Goal: Task Accomplishment & Management: Manage account settings

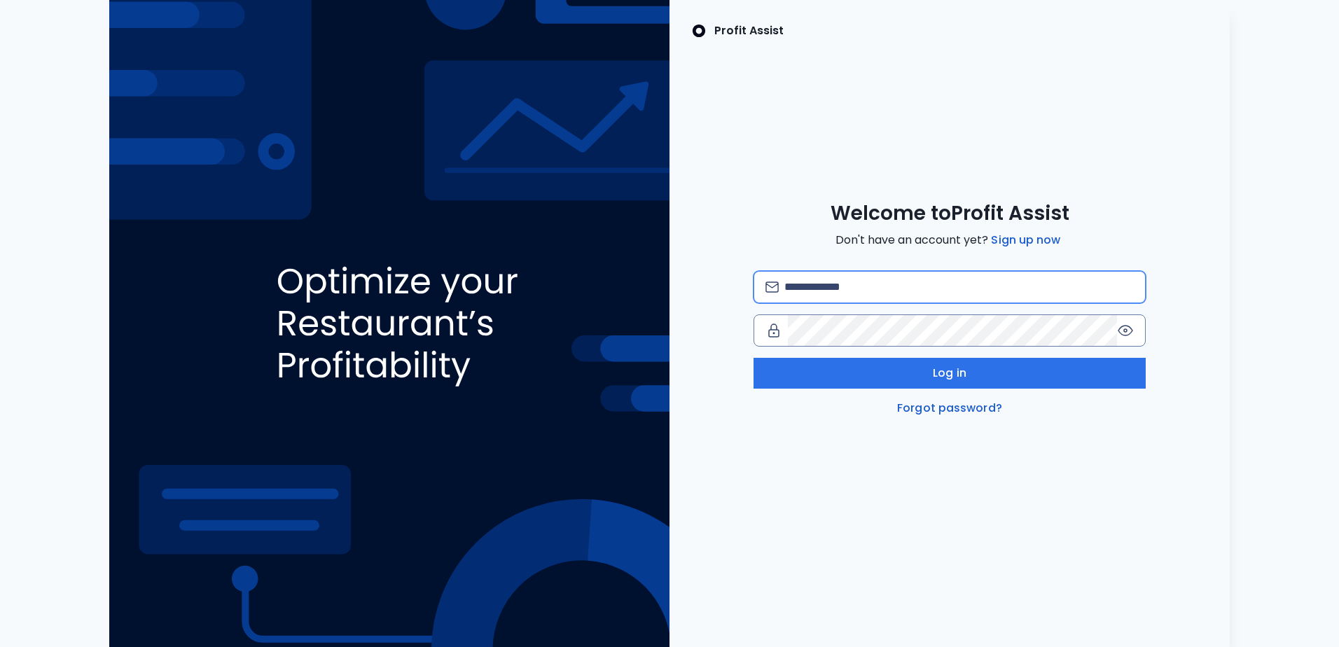
type input "**********"
click at [866, 356] on div "**********" at bounding box center [950, 344] width 392 height 146
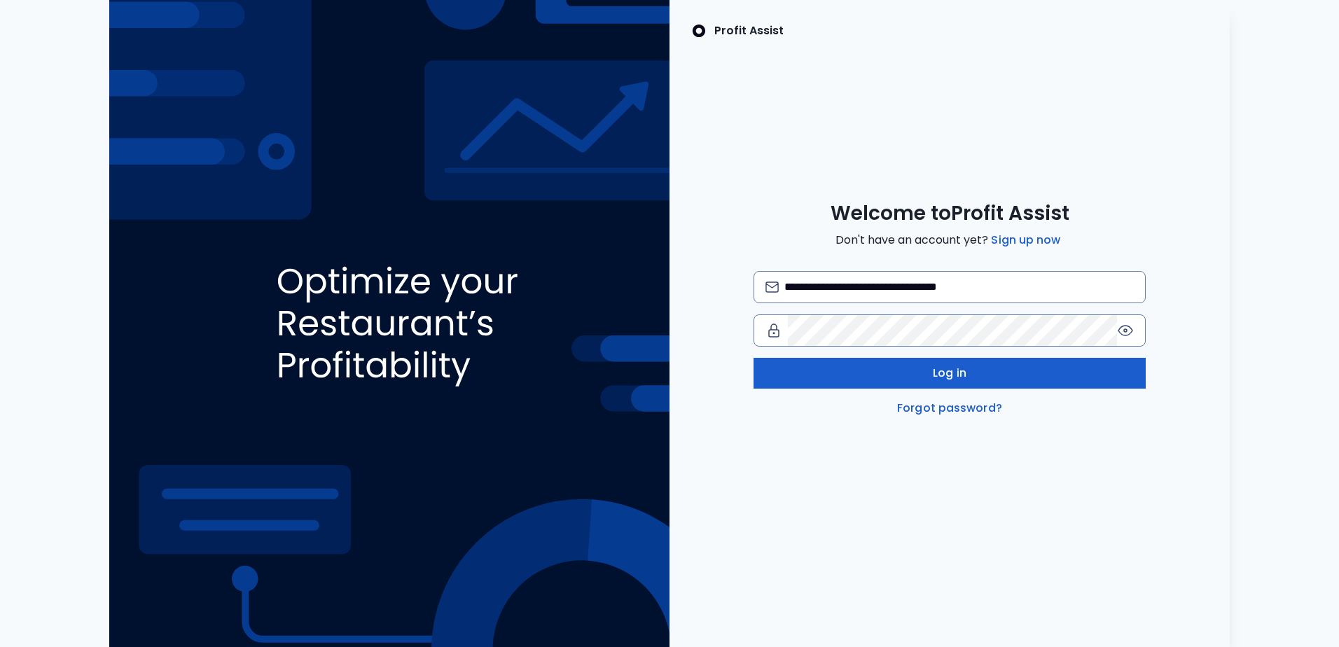
click at [871, 369] on button "Log in" at bounding box center [950, 373] width 392 height 31
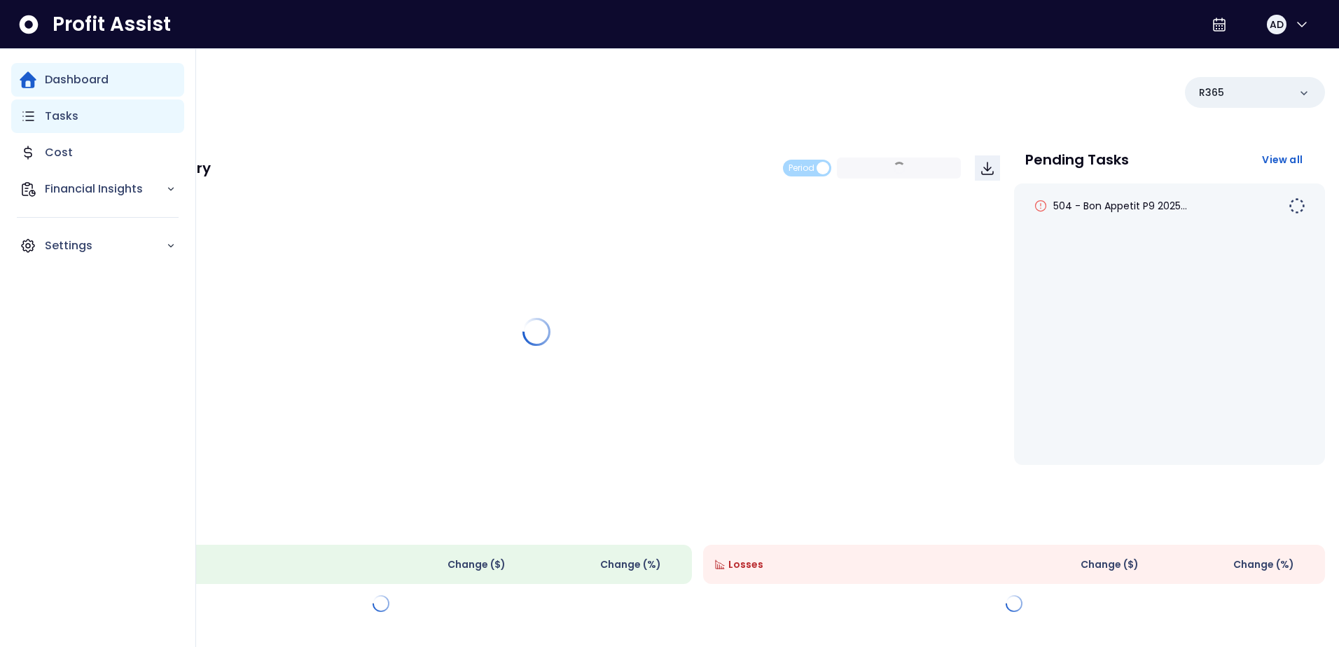
click at [48, 120] on p "Tasks" at bounding box center [62, 116] width 34 height 17
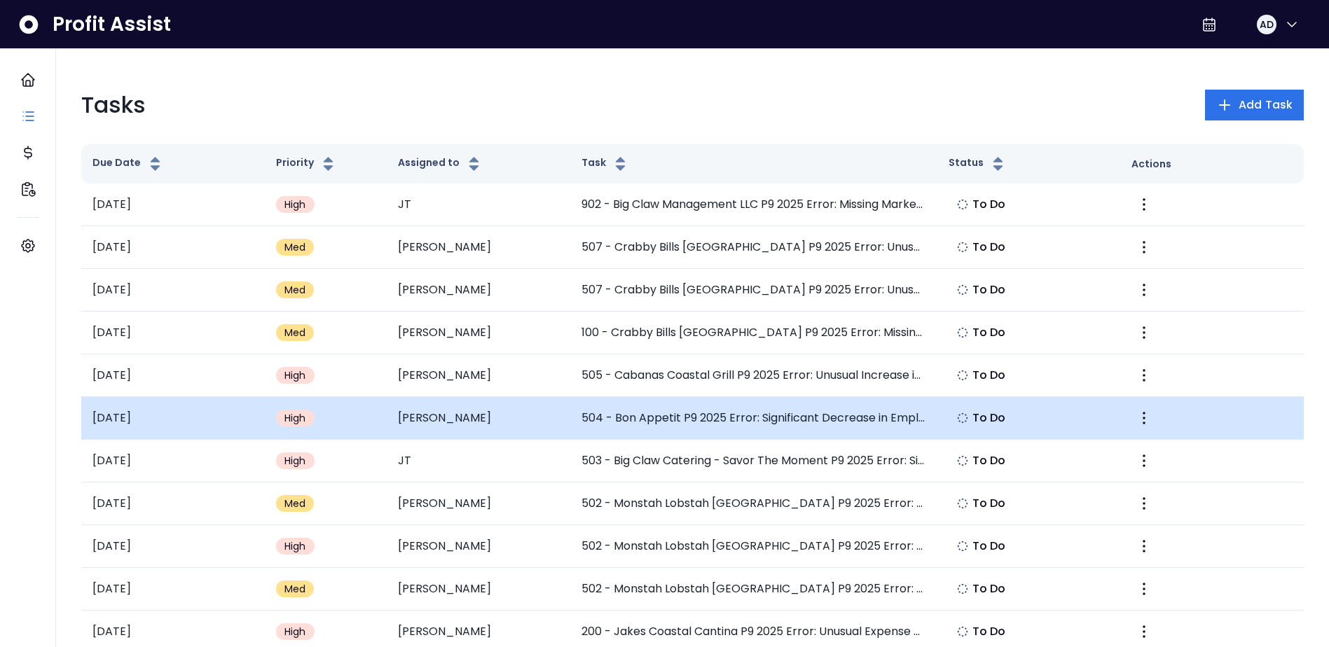
click at [832, 418] on td "504 - Bon Appetit P9 2025 Error: Significant Decrease in Employee Benefits" at bounding box center [753, 418] width 367 height 43
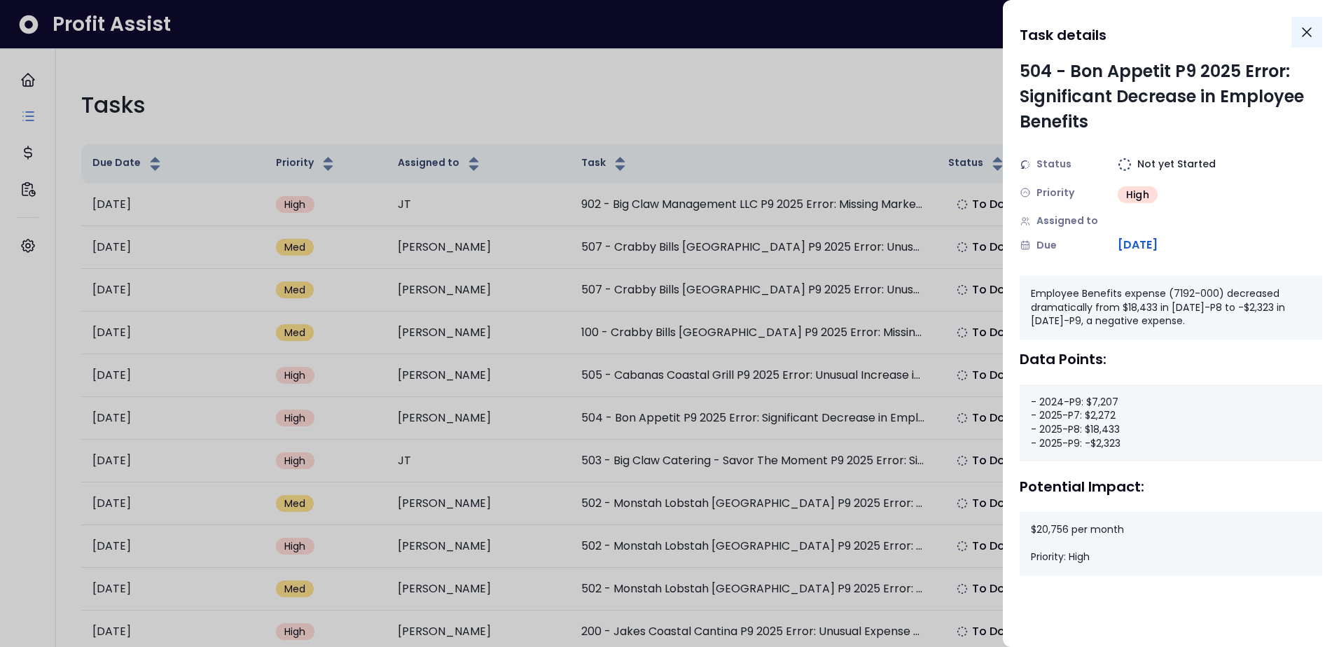
click at [1312, 38] on icon "Close" at bounding box center [1306, 32] width 17 height 17
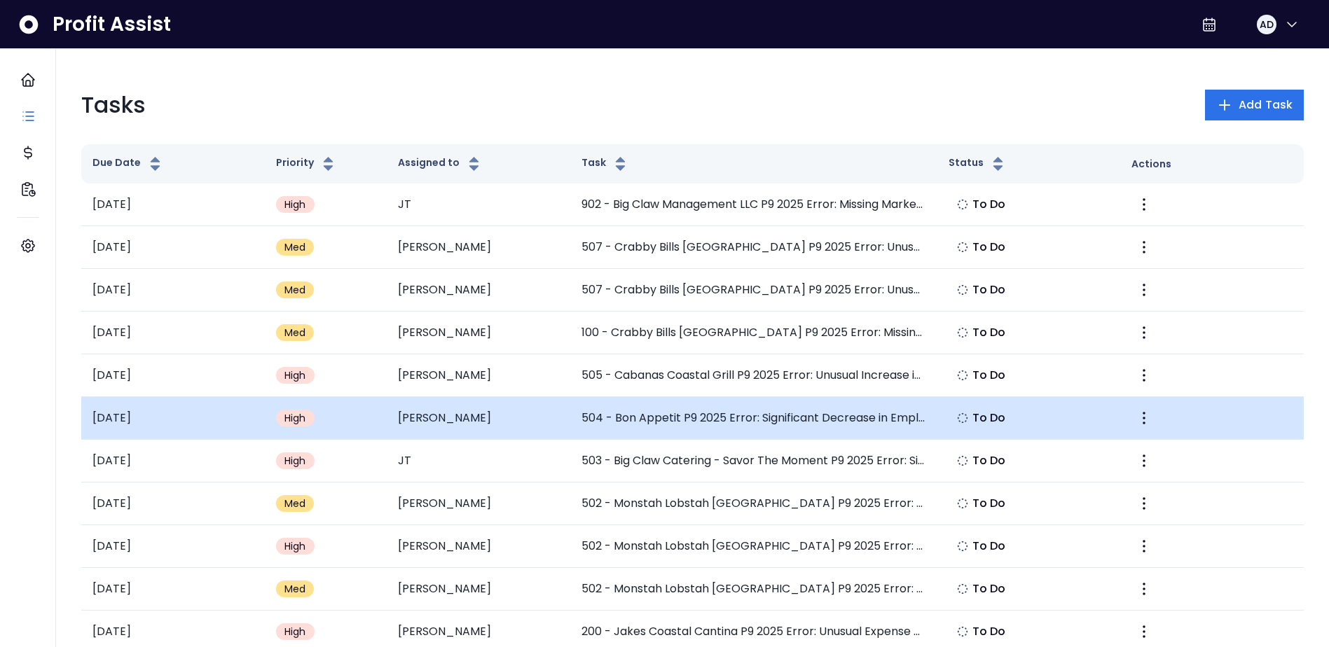
click at [773, 412] on td "504 - Bon Appetit P9 2025 Error: Significant Decrease in Employee Benefits" at bounding box center [753, 418] width 367 height 43
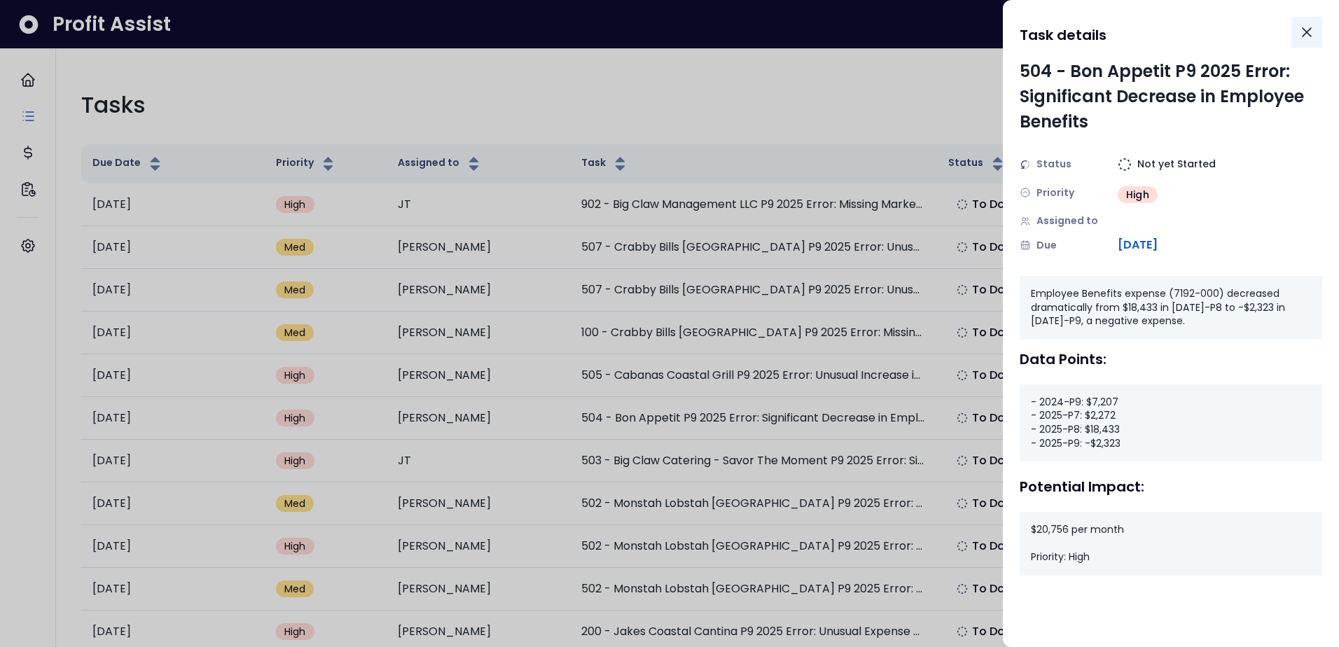
click at [1315, 24] on icon "Close" at bounding box center [1306, 32] width 17 height 17
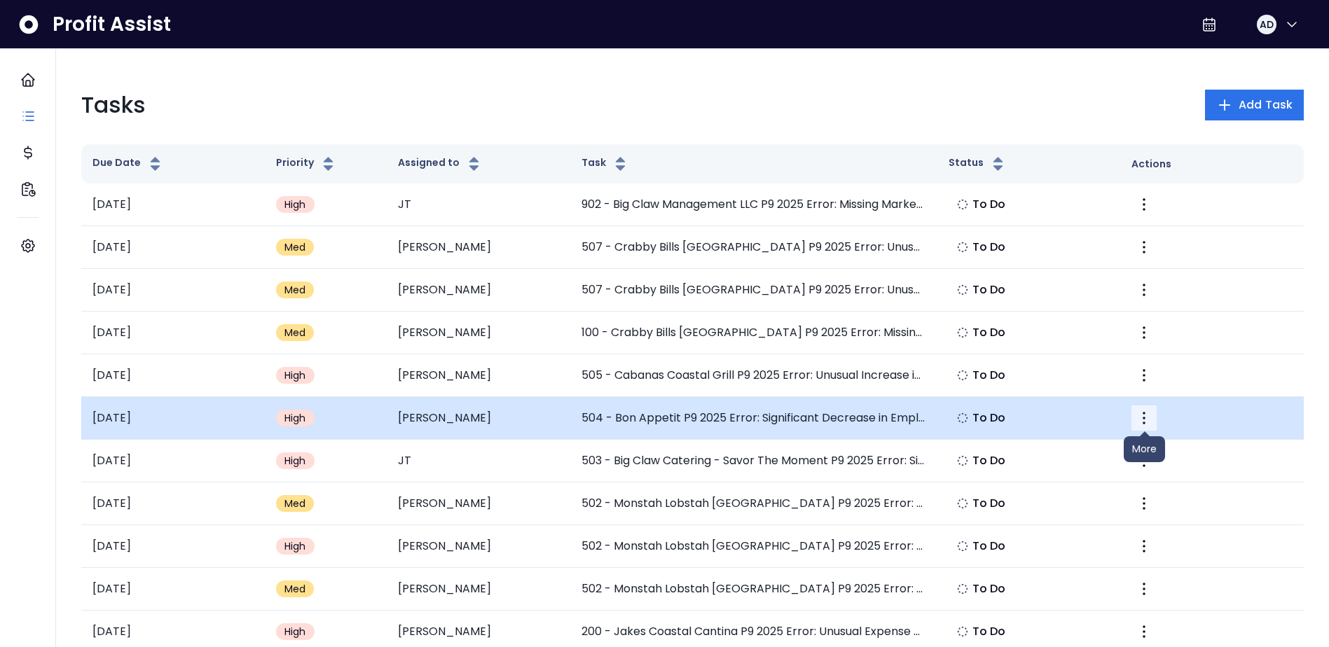
click at [1142, 417] on icon "More" at bounding box center [1143, 418] width 17 height 17
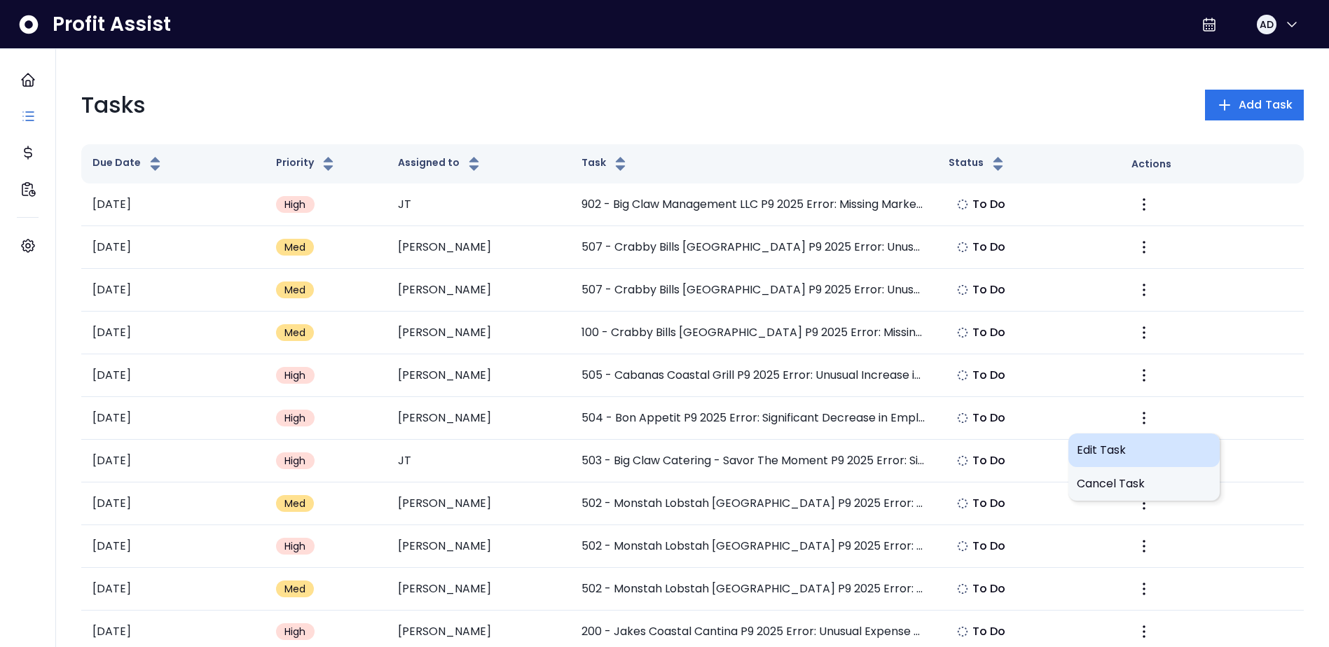
click at [1121, 448] on span "Edit Task" at bounding box center [1143, 450] width 134 height 17
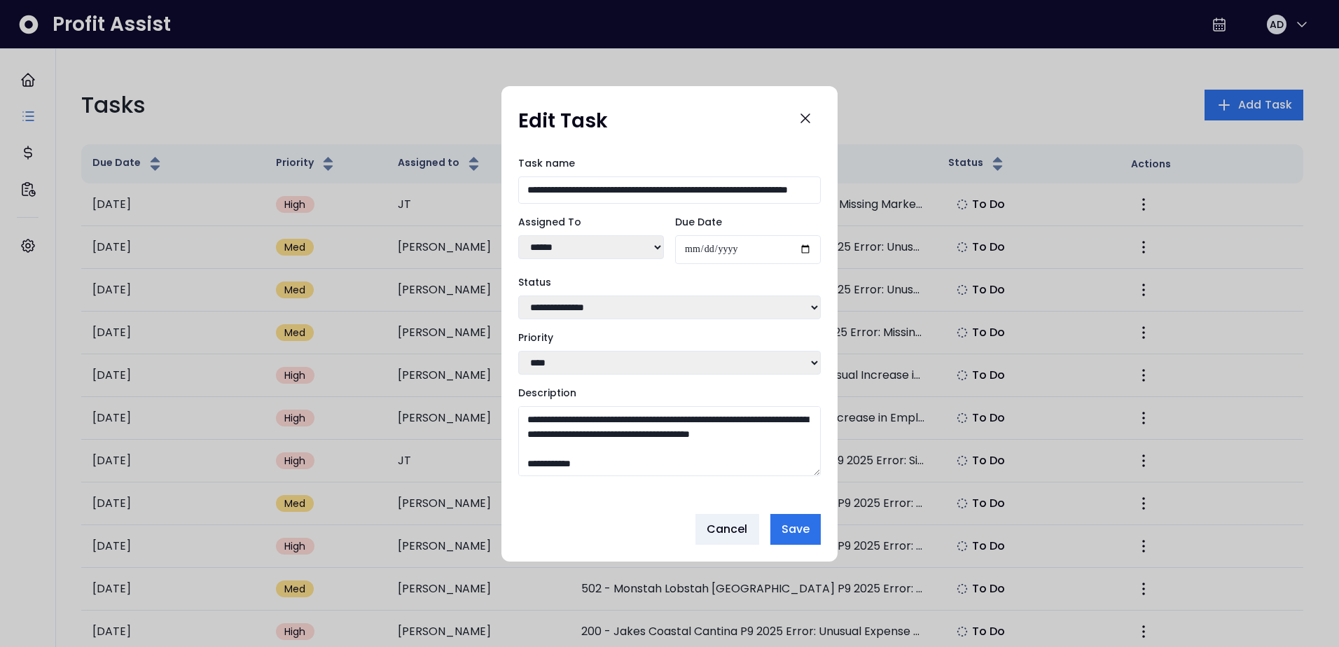
click at [585, 307] on select "**********" at bounding box center [669, 308] width 303 height 24
select select "*********"
click at [518, 296] on select "**********" at bounding box center [669, 308] width 303 height 24
click at [813, 542] on button "Save" at bounding box center [795, 529] width 50 height 31
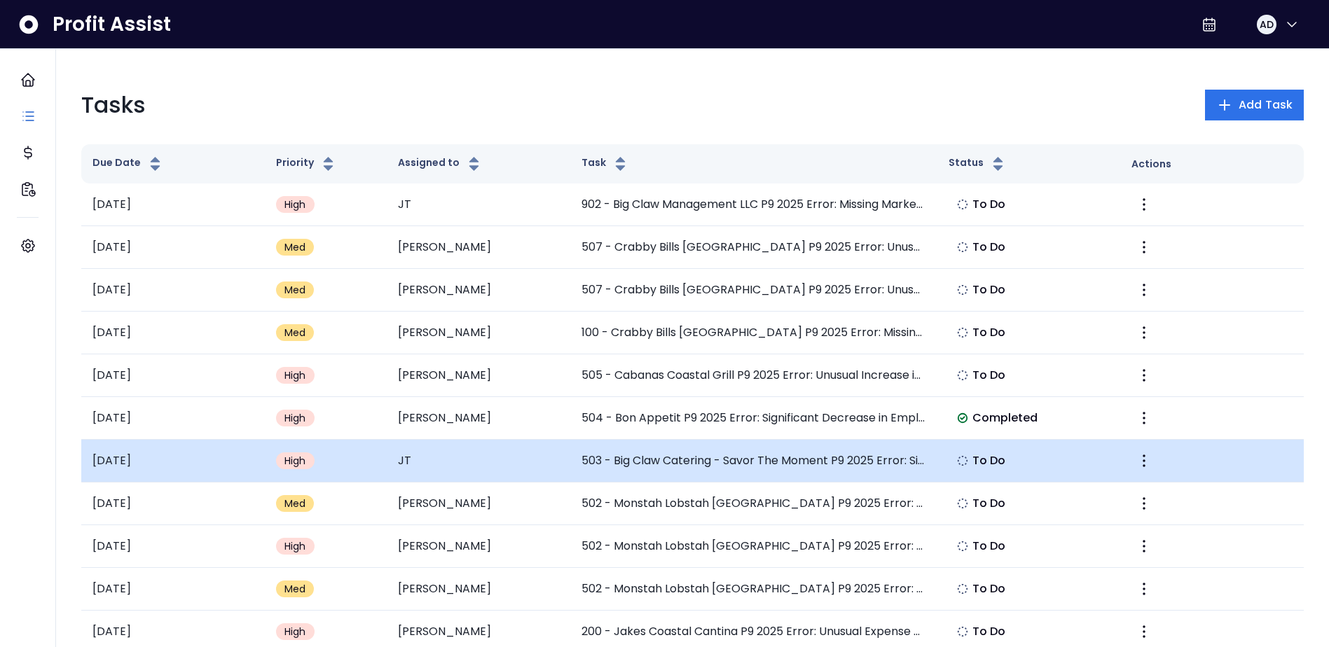
click at [684, 452] on td "503 - Big Claw Catering - Savor The Moment P9 2025 Error: Significant Increase …" at bounding box center [753, 461] width 367 height 43
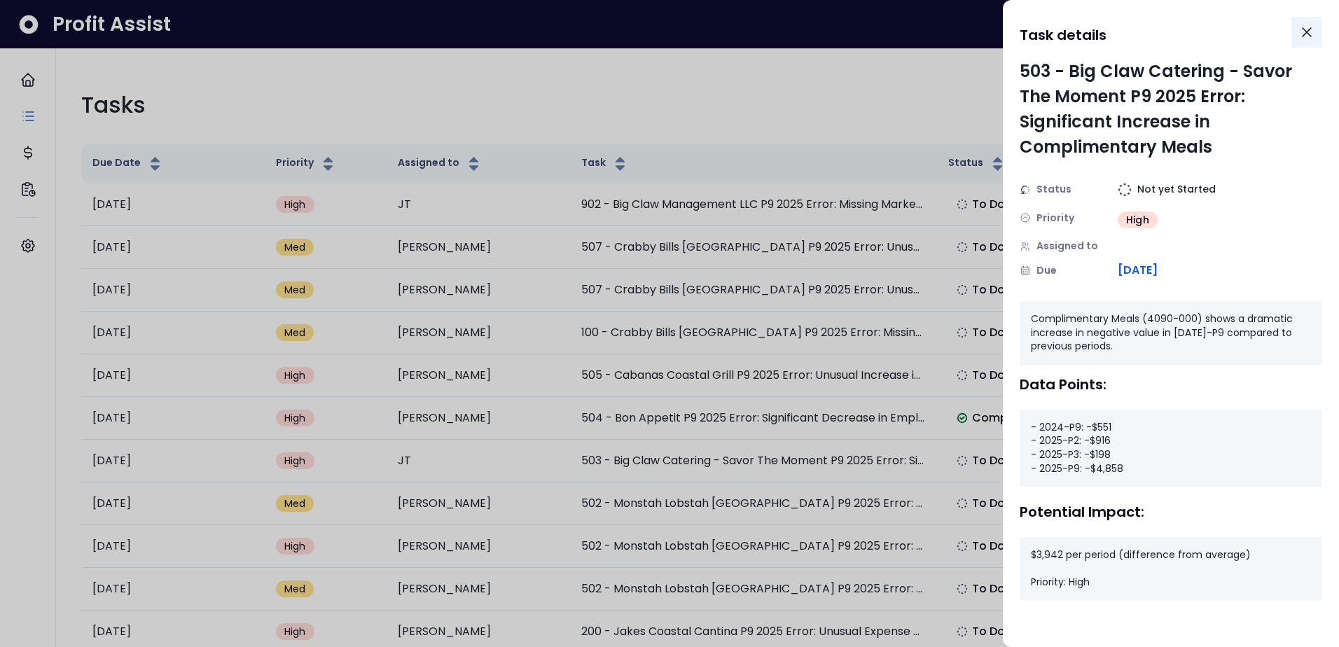
click at [1315, 29] on button "Close" at bounding box center [1306, 32] width 31 height 31
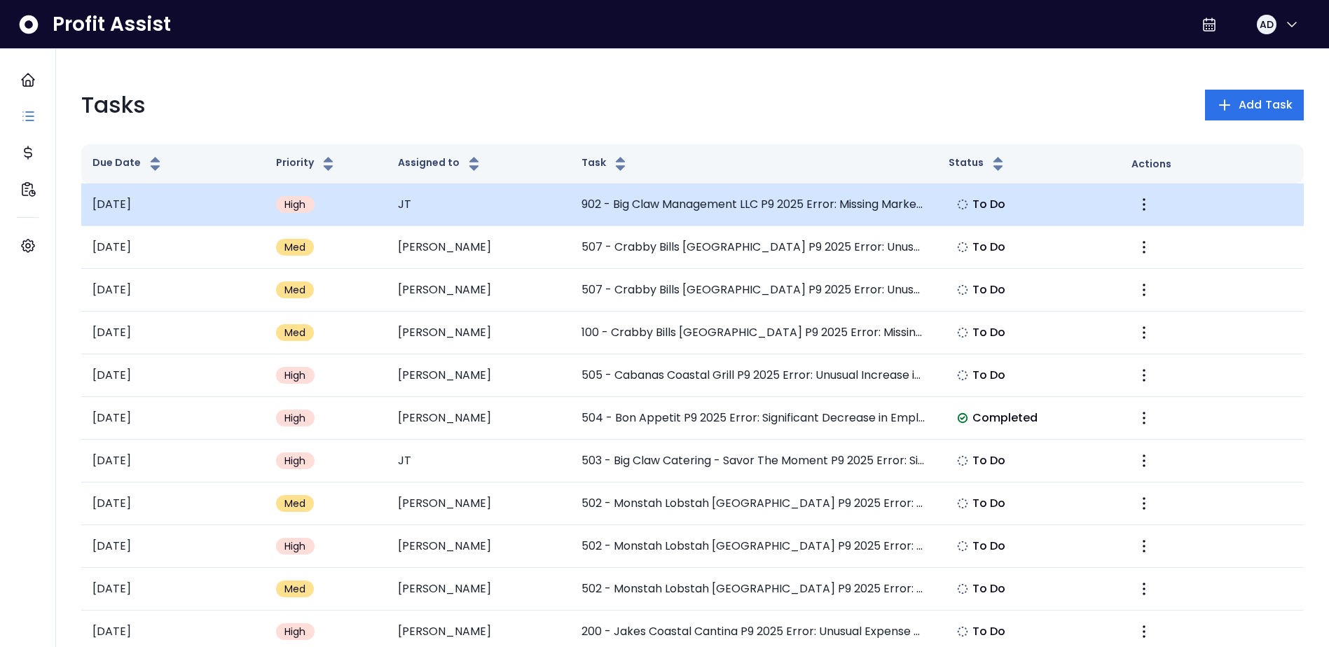
click at [854, 212] on td "902 - Big Claw Management LLC P9 2025 Error: Missing Marketing Expenses" at bounding box center [753, 204] width 367 height 43
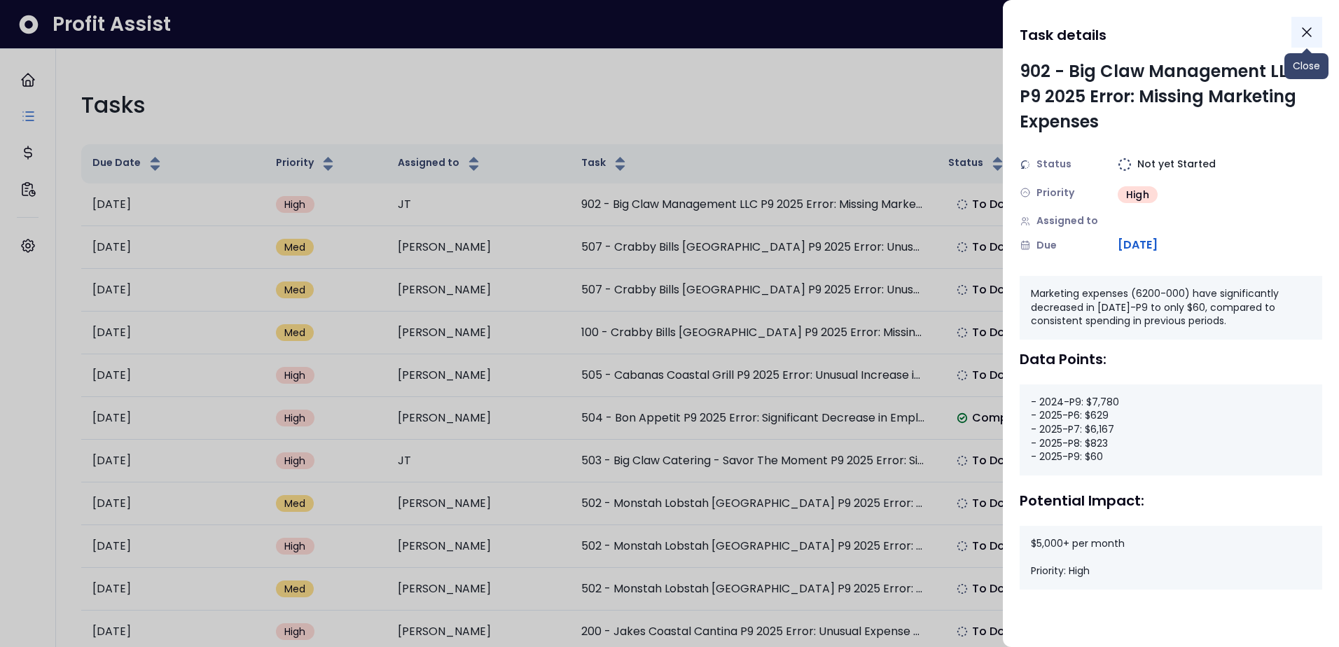
click at [1307, 36] on icon "Close" at bounding box center [1306, 32] width 17 height 17
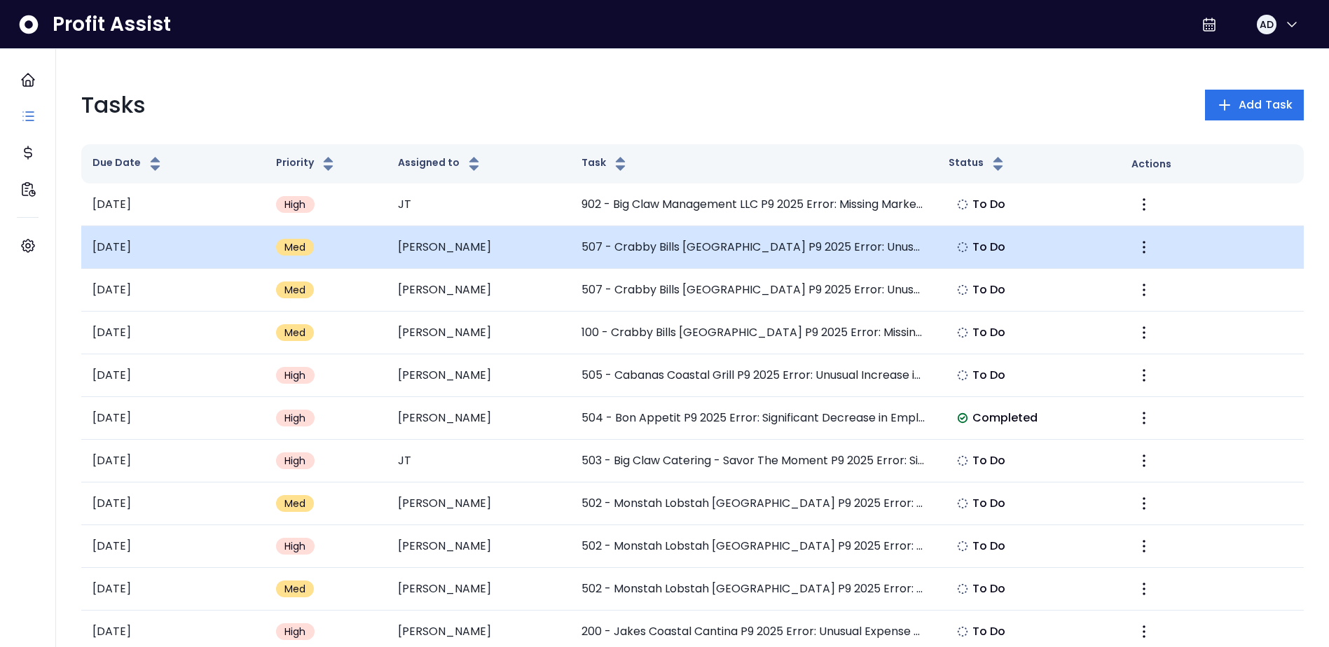
click at [758, 245] on td "507 - Crabby Bills [GEOGRAPHIC_DATA] P9 2025 Error: Unusual Employee Benefits E…" at bounding box center [753, 247] width 367 height 43
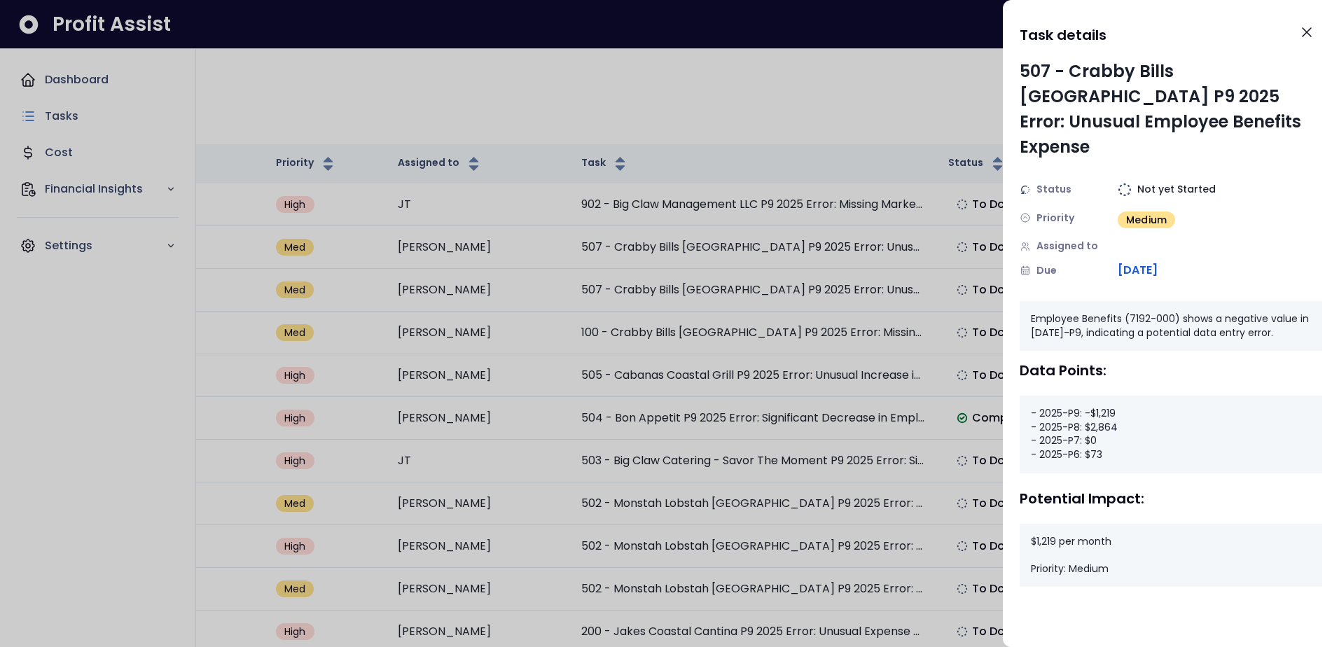
click at [880, 55] on div at bounding box center [669, 323] width 1339 height 647
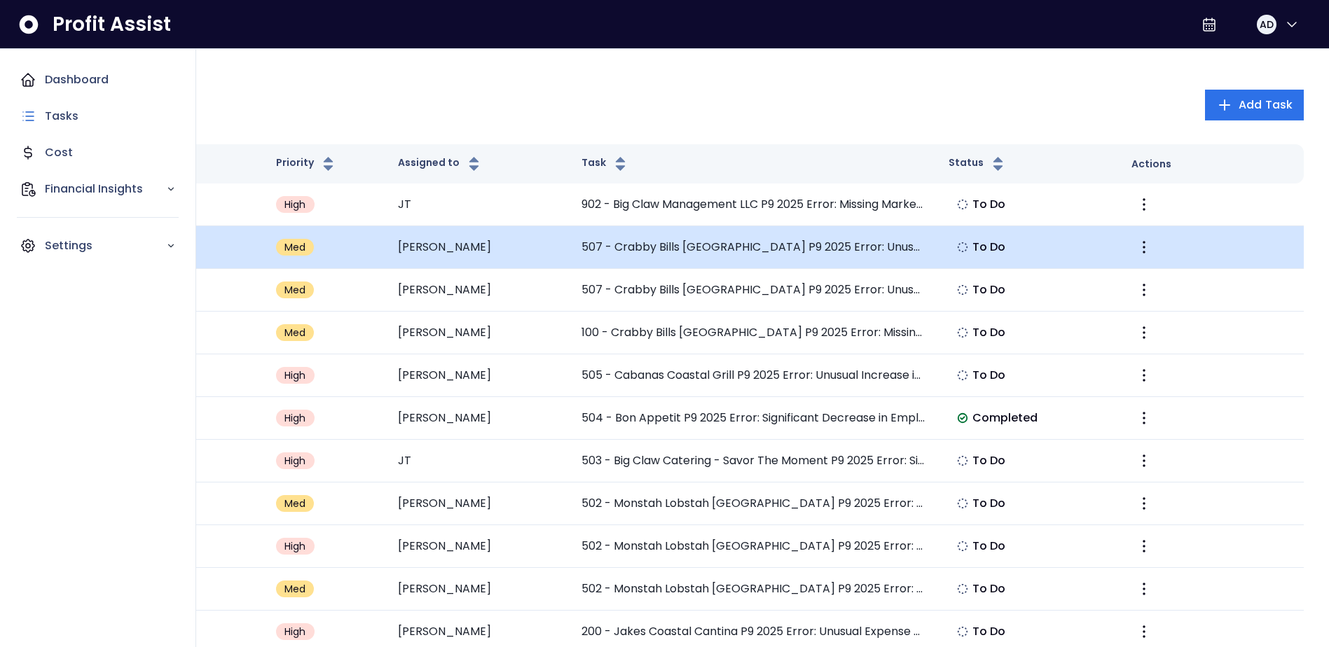
click at [852, 242] on td "507 - Crabby Bills [GEOGRAPHIC_DATA] P9 2025 Error: Unusual Employee Benefits E…" at bounding box center [753, 247] width 367 height 43
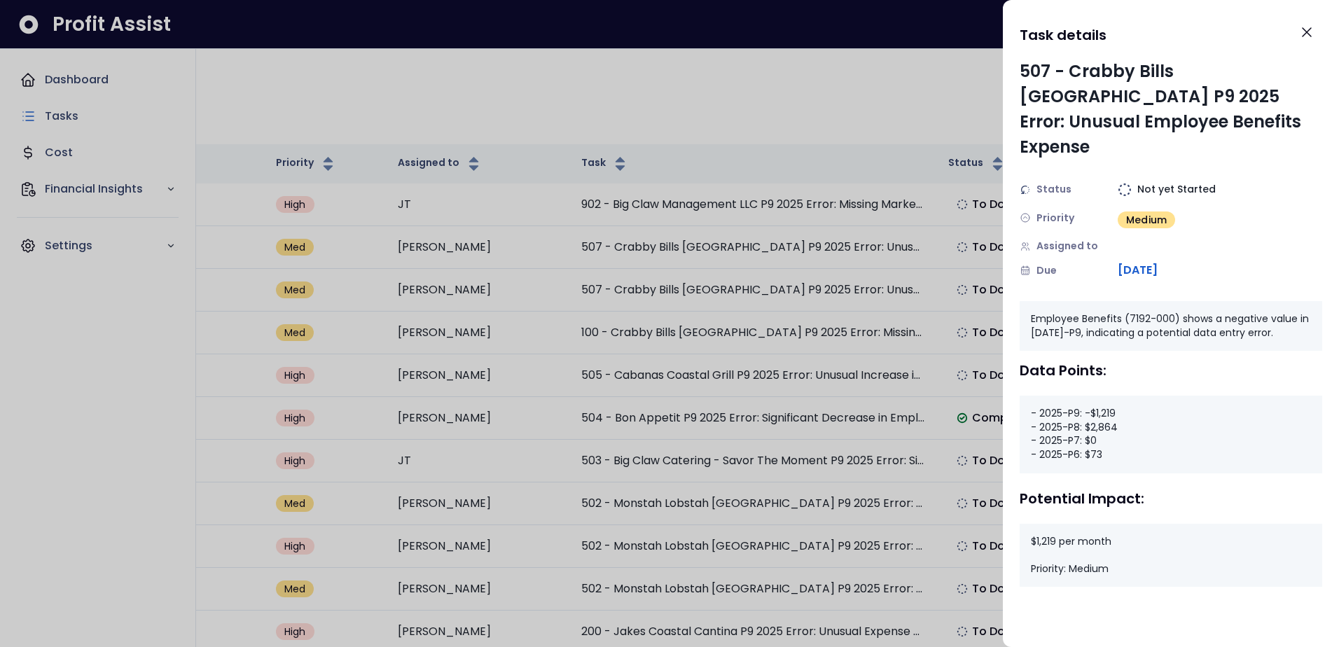
click at [861, 82] on div at bounding box center [669, 323] width 1339 height 647
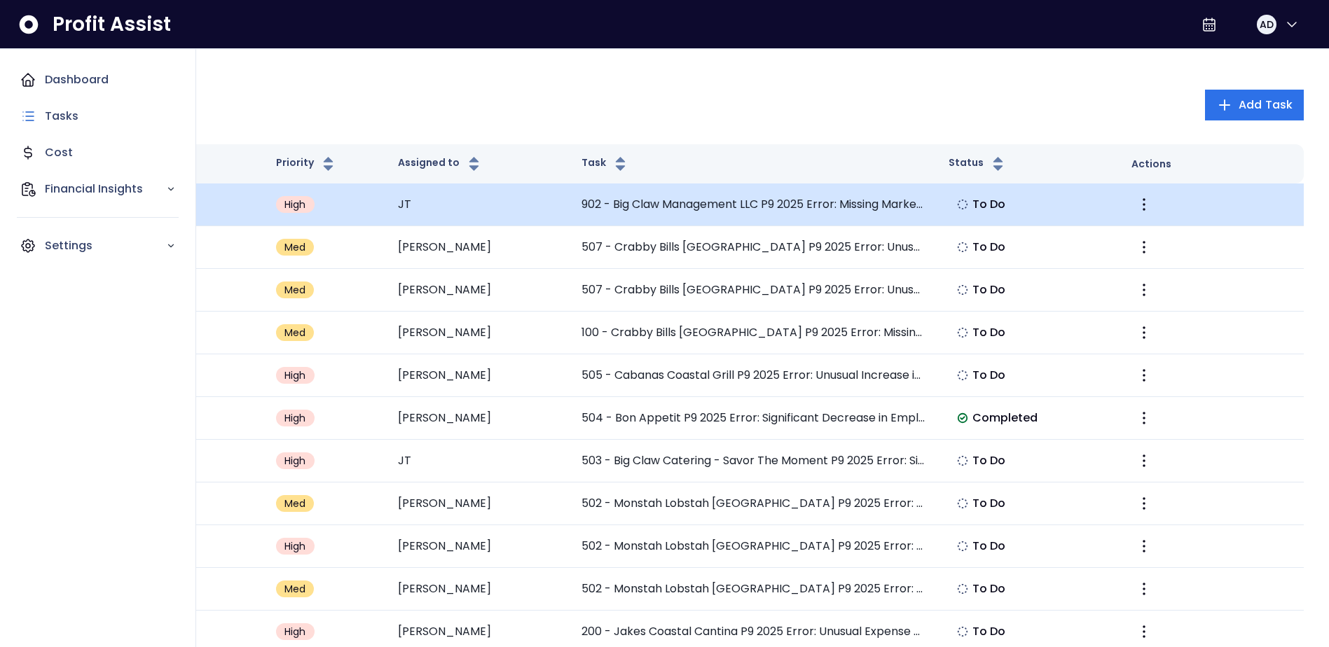
click at [825, 206] on td "902 - Big Claw Management LLC P9 2025 Error: Missing Marketing Expenses" at bounding box center [753, 204] width 367 height 43
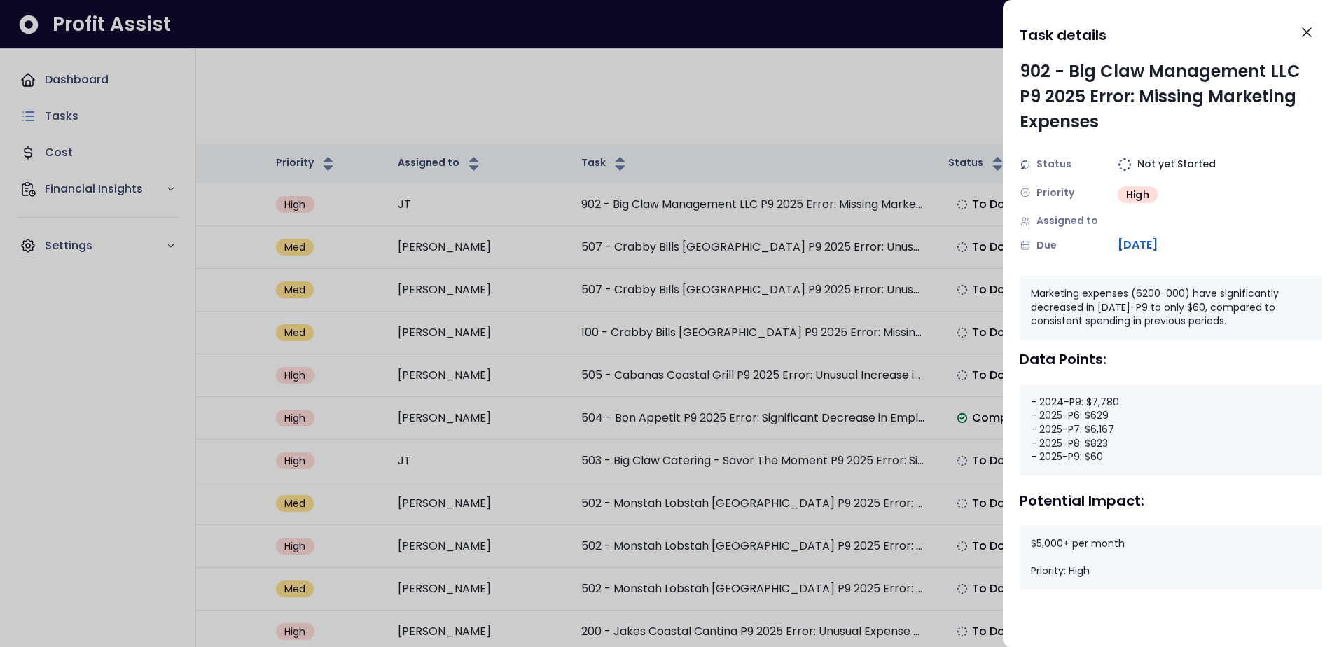
click at [856, 97] on div at bounding box center [669, 323] width 1339 height 647
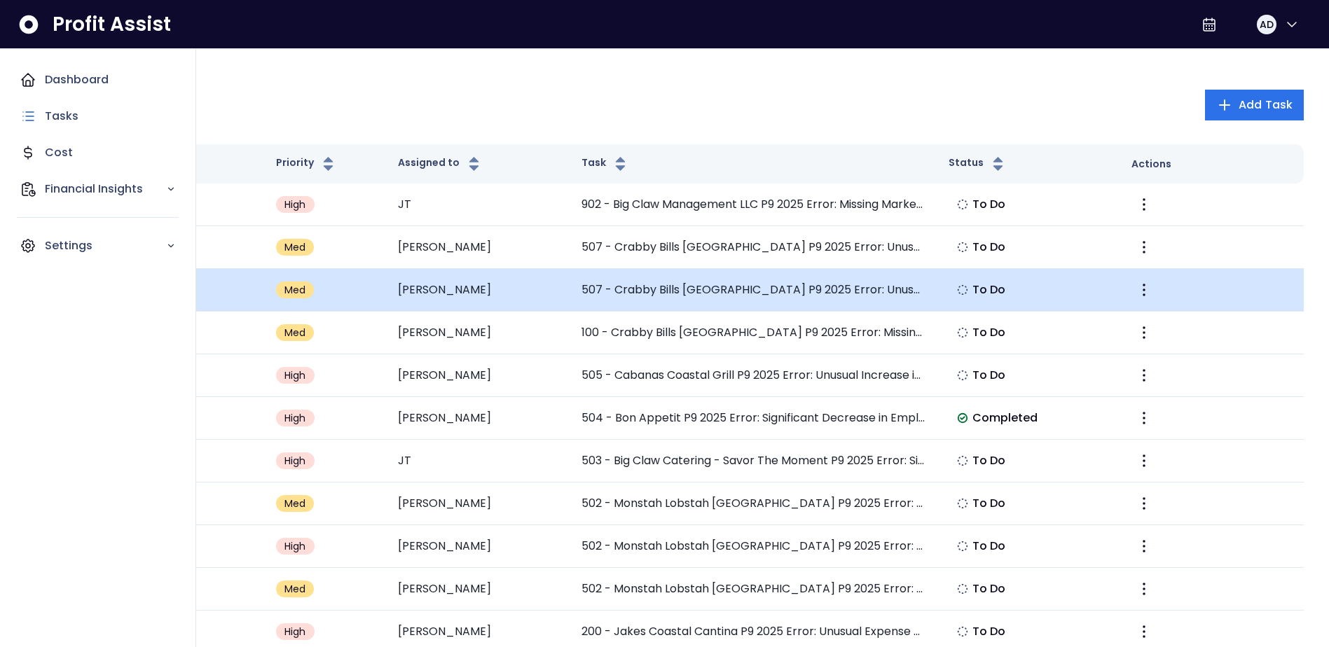
click at [814, 297] on td "507 - Crabby Bills [GEOGRAPHIC_DATA] P9 2025 Error: Unusual Lasso Discount Incr…" at bounding box center [753, 290] width 367 height 43
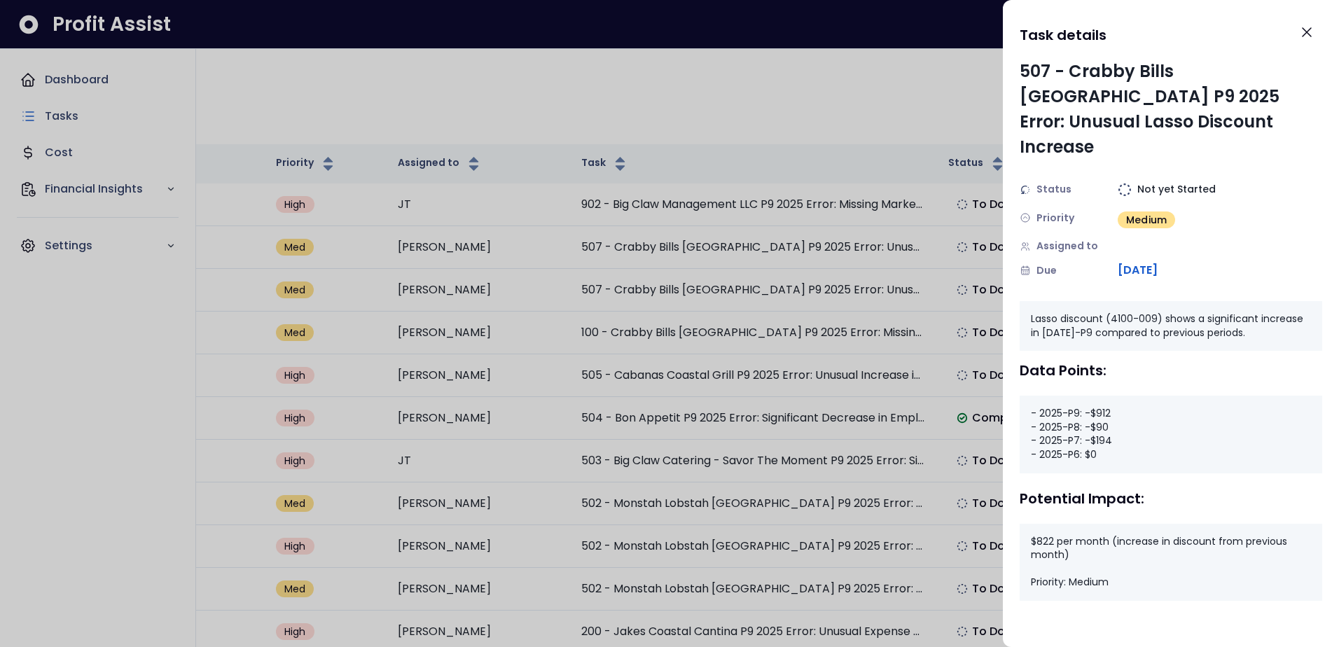
click at [643, 103] on div at bounding box center [669, 323] width 1339 height 647
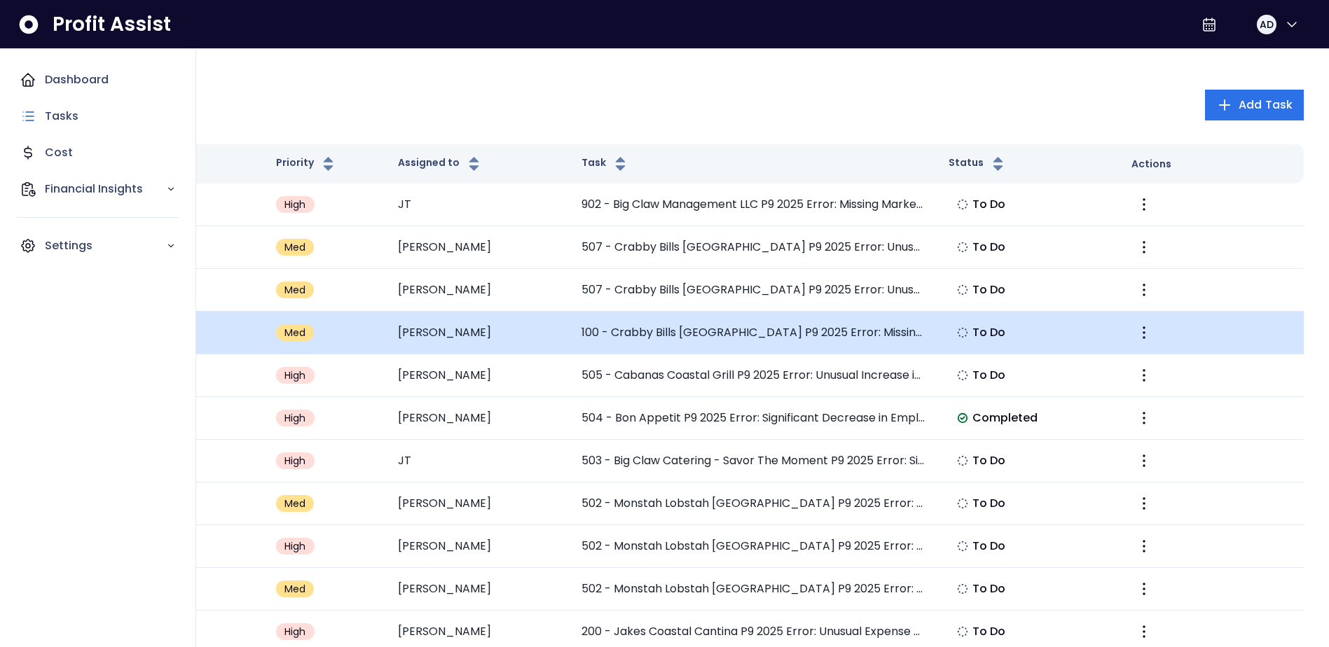
click at [747, 330] on td "100 - Crabby Bills [GEOGRAPHIC_DATA] P9 2025 Error: Missing Telephone Service E…" at bounding box center [753, 333] width 367 height 43
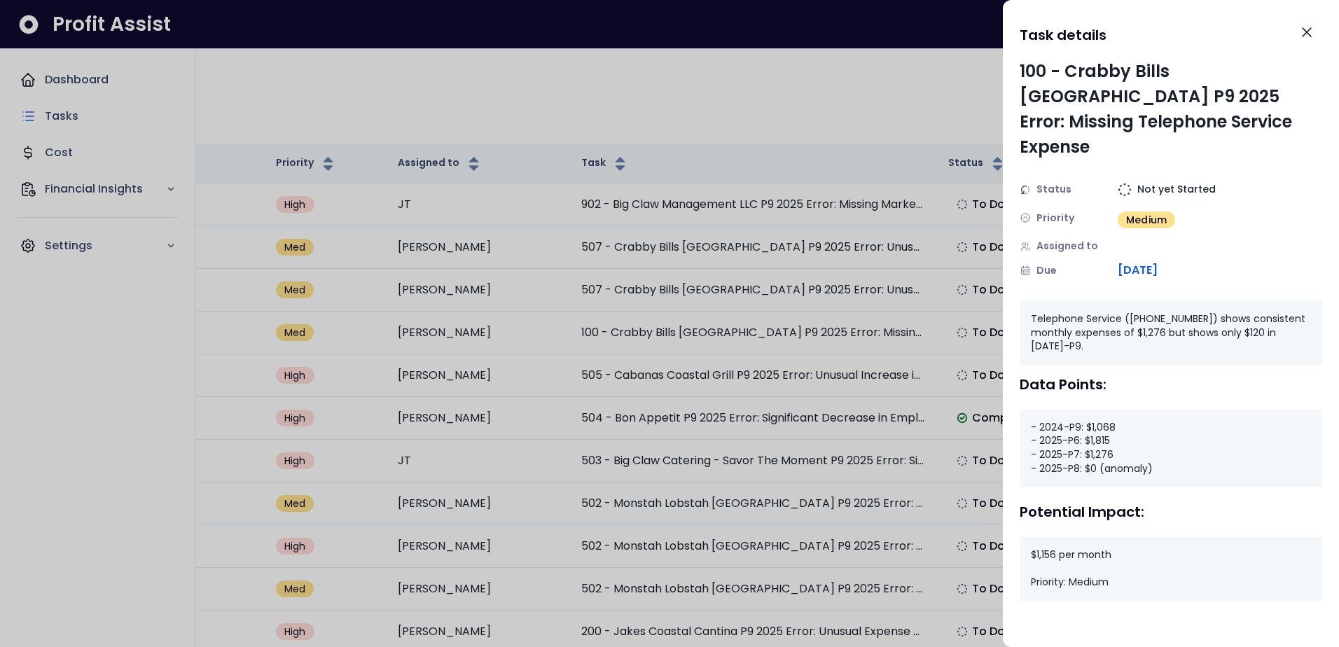
click at [1251, 376] on div "Data Points:" at bounding box center [1171, 384] width 303 height 17
click at [1209, 376] on div "Data Points: - 2024-P9: $1,068 - 2025-P6: $1,815 - 2025-P7: $1,276 - 2025-P8: $…" at bounding box center [1171, 431] width 303 height 111
click at [848, 99] on div at bounding box center [669, 323] width 1339 height 647
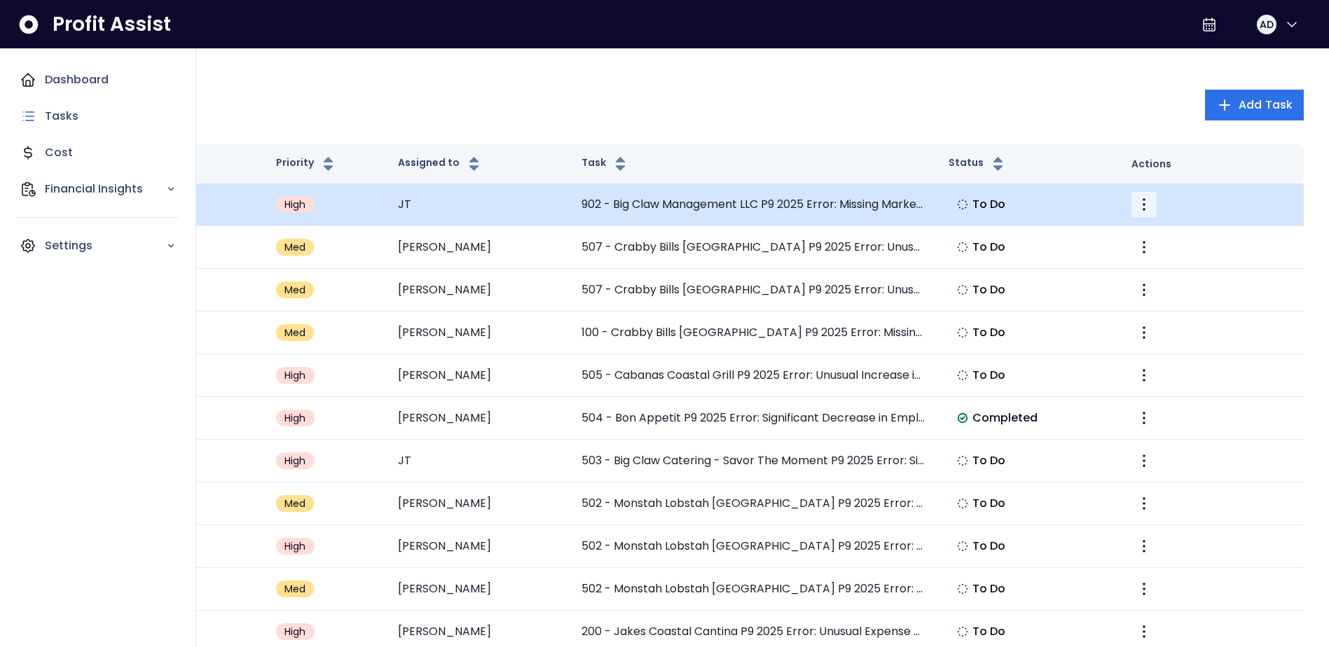
click at [1150, 205] on icon "More" at bounding box center [1143, 204] width 17 height 17
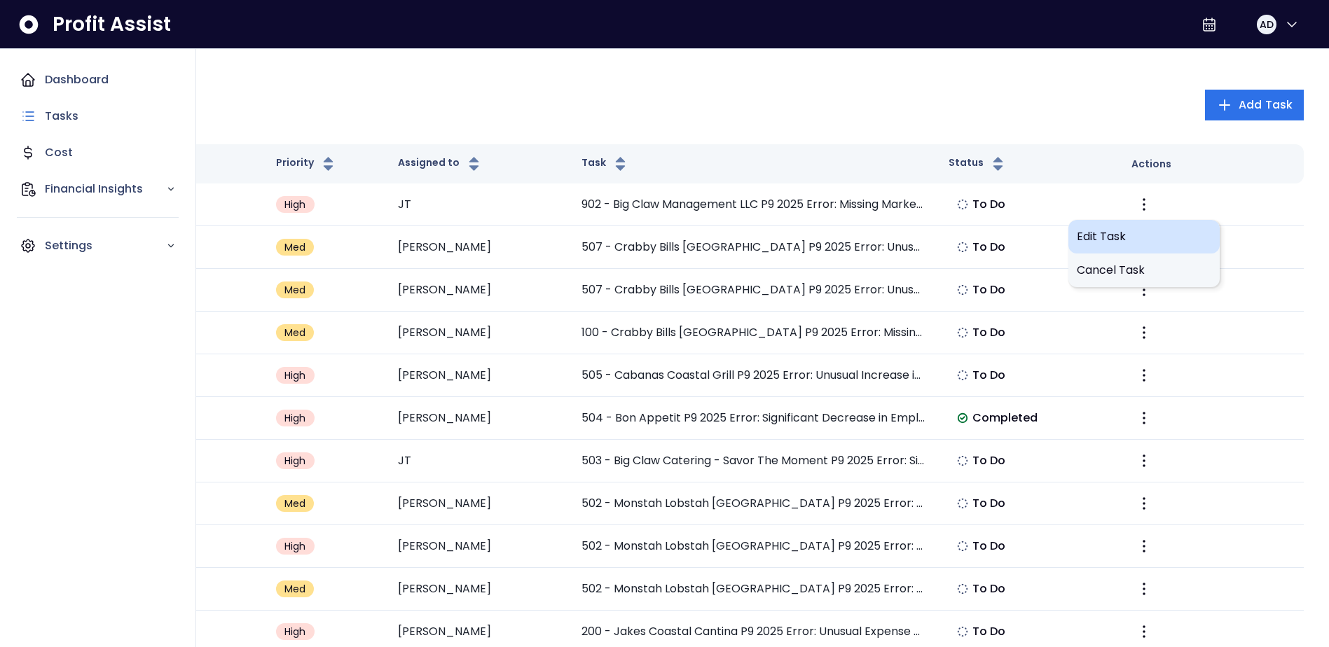
click at [1117, 223] on div "Edit Task" at bounding box center [1143, 237] width 151 height 34
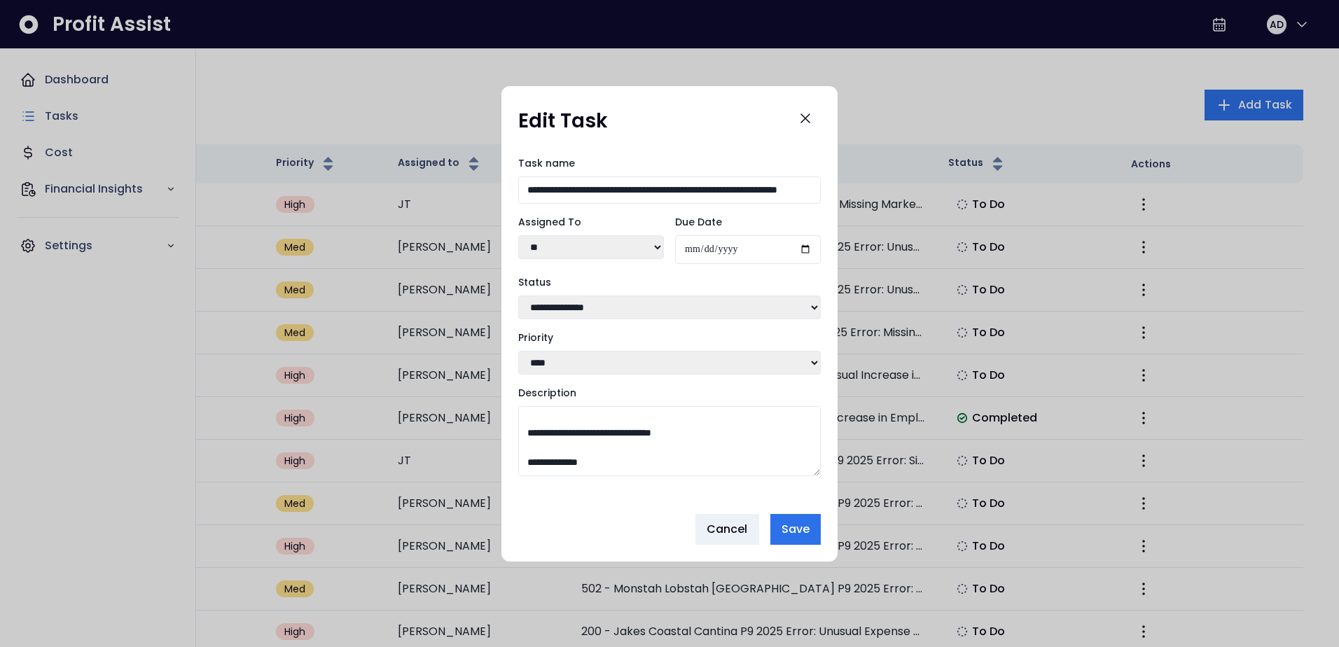
scroll to position [148, 0]
click at [642, 314] on select "**********" at bounding box center [669, 308] width 303 height 24
click at [689, 466] on textarea "**********" at bounding box center [669, 441] width 303 height 70
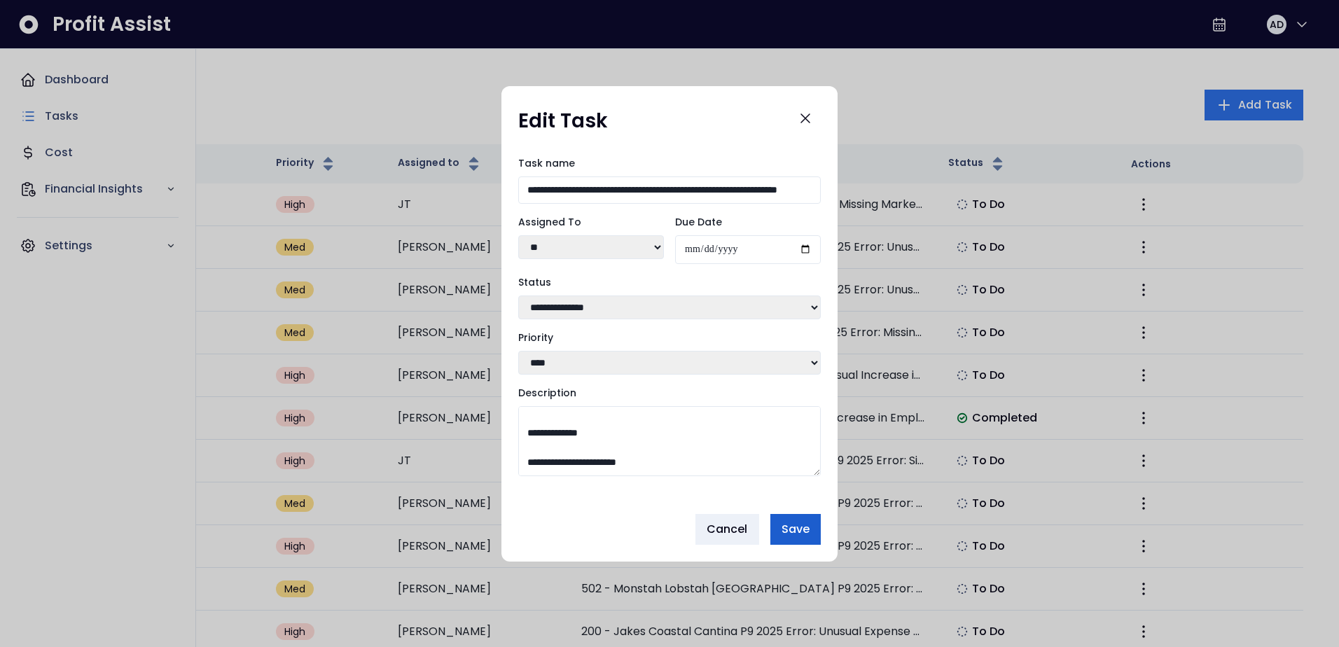
type textarea "**********"
click at [802, 530] on span "Save" at bounding box center [796, 529] width 28 height 17
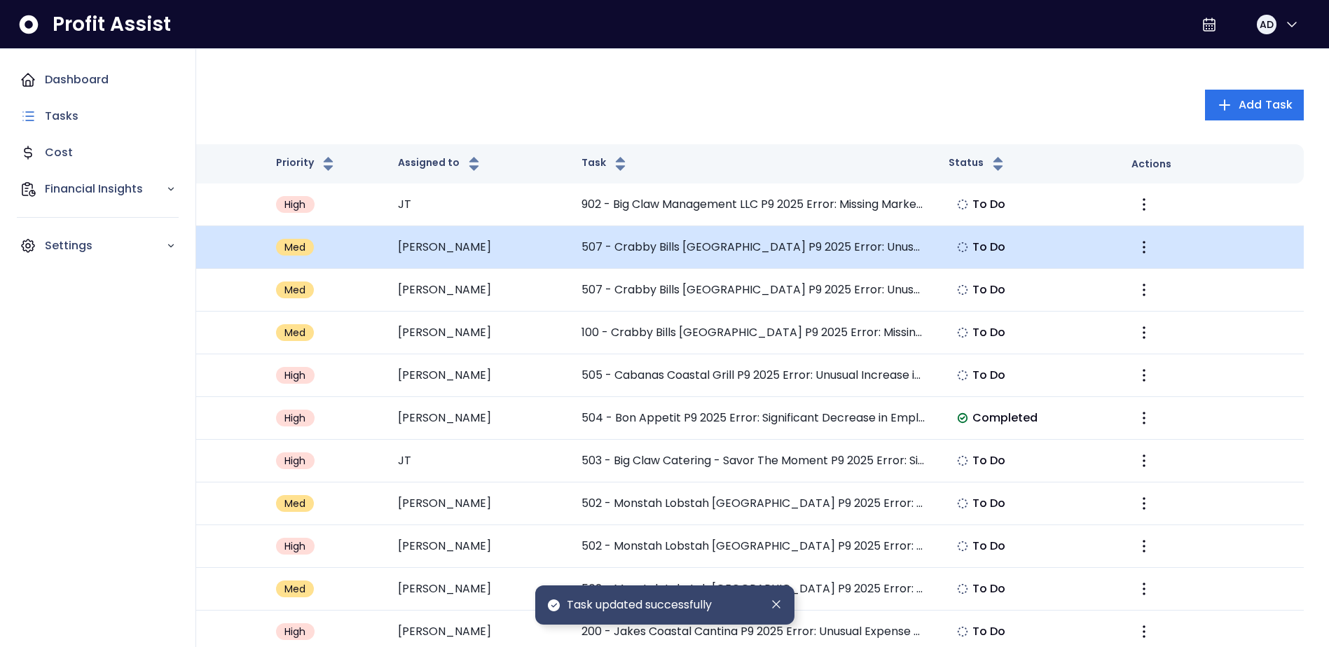
click at [870, 230] on td "507 - Crabby Bills [GEOGRAPHIC_DATA] P9 2025 Error: Unusual Employee Benefits E…" at bounding box center [753, 247] width 367 height 43
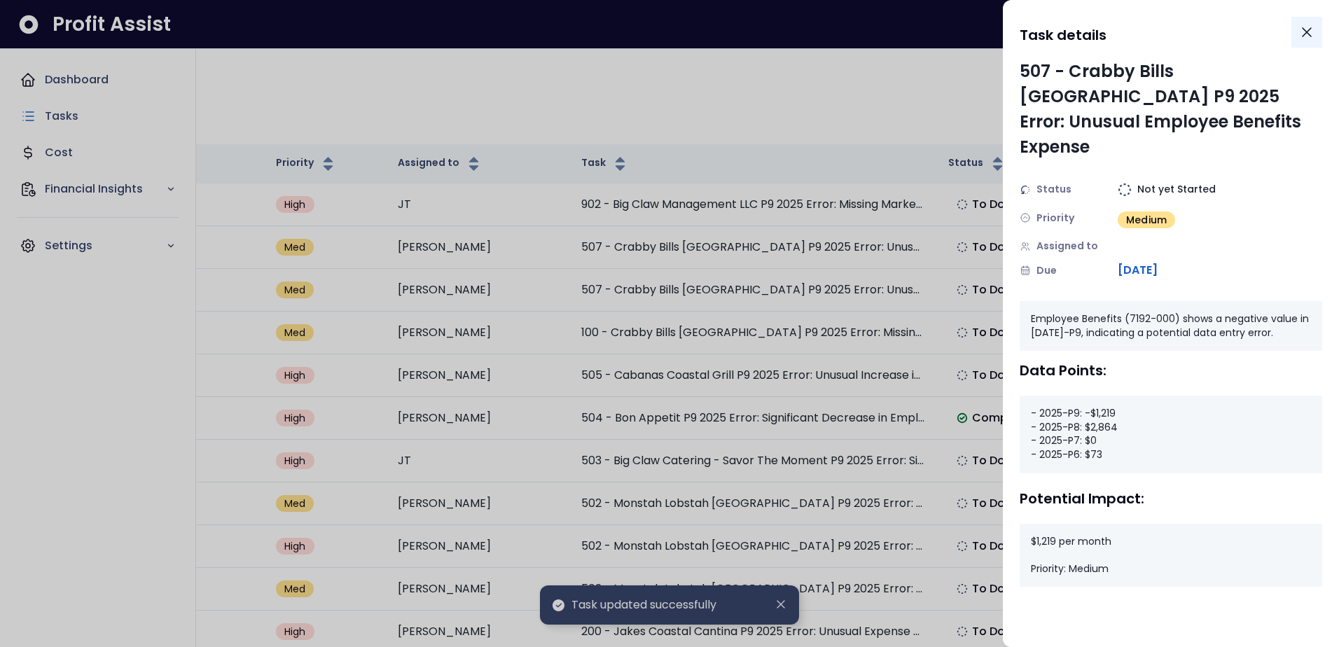
click at [1299, 29] on icon "Close" at bounding box center [1306, 32] width 17 height 17
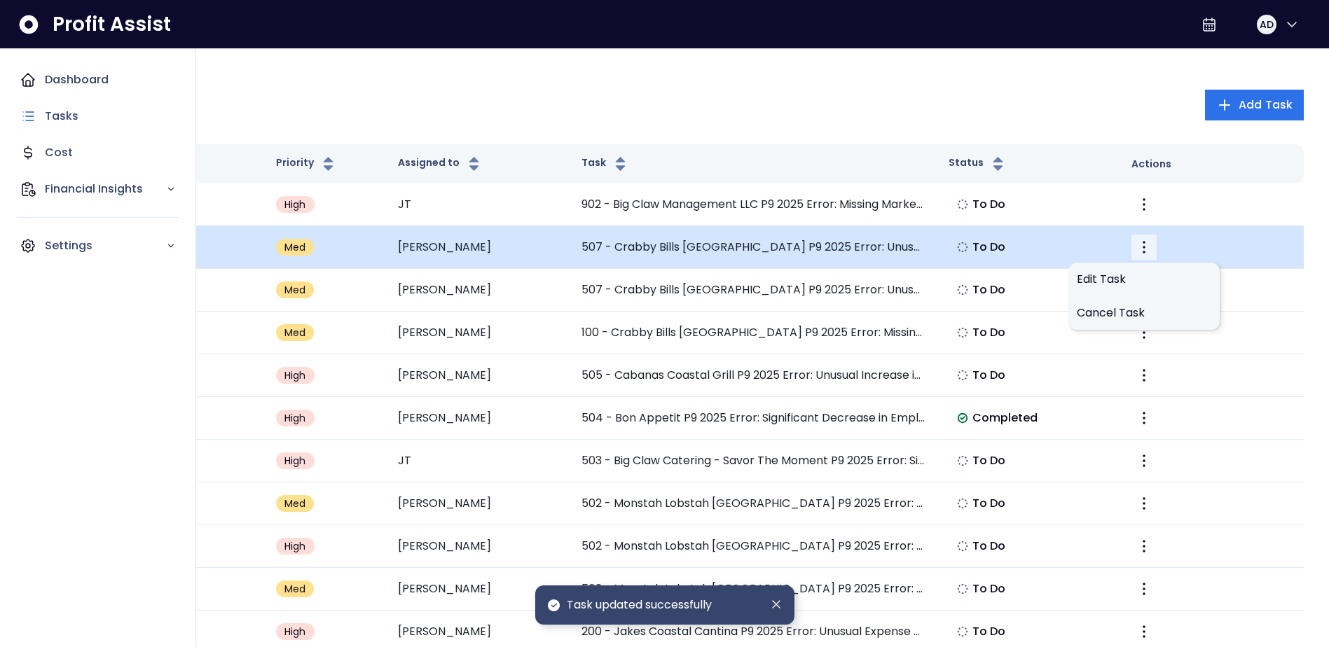
click at [1147, 243] on icon "More" at bounding box center [1143, 247] width 17 height 17
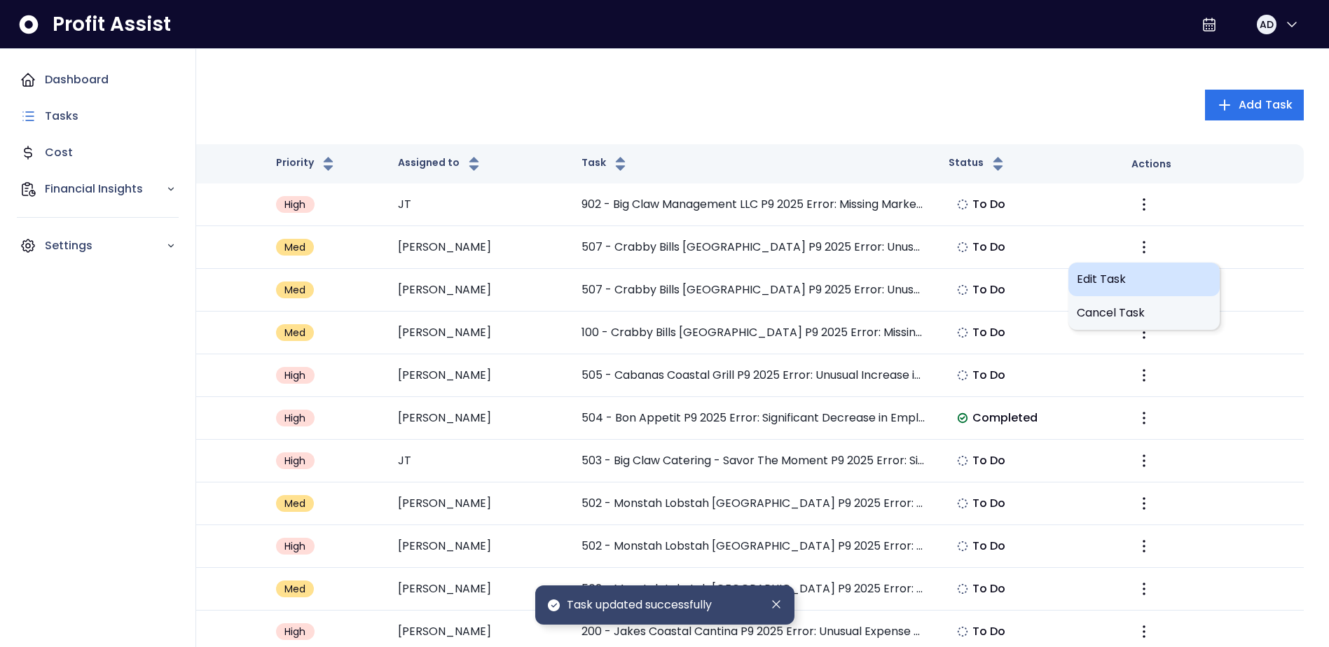
click at [1126, 271] on span "Edit Task" at bounding box center [1143, 279] width 134 height 17
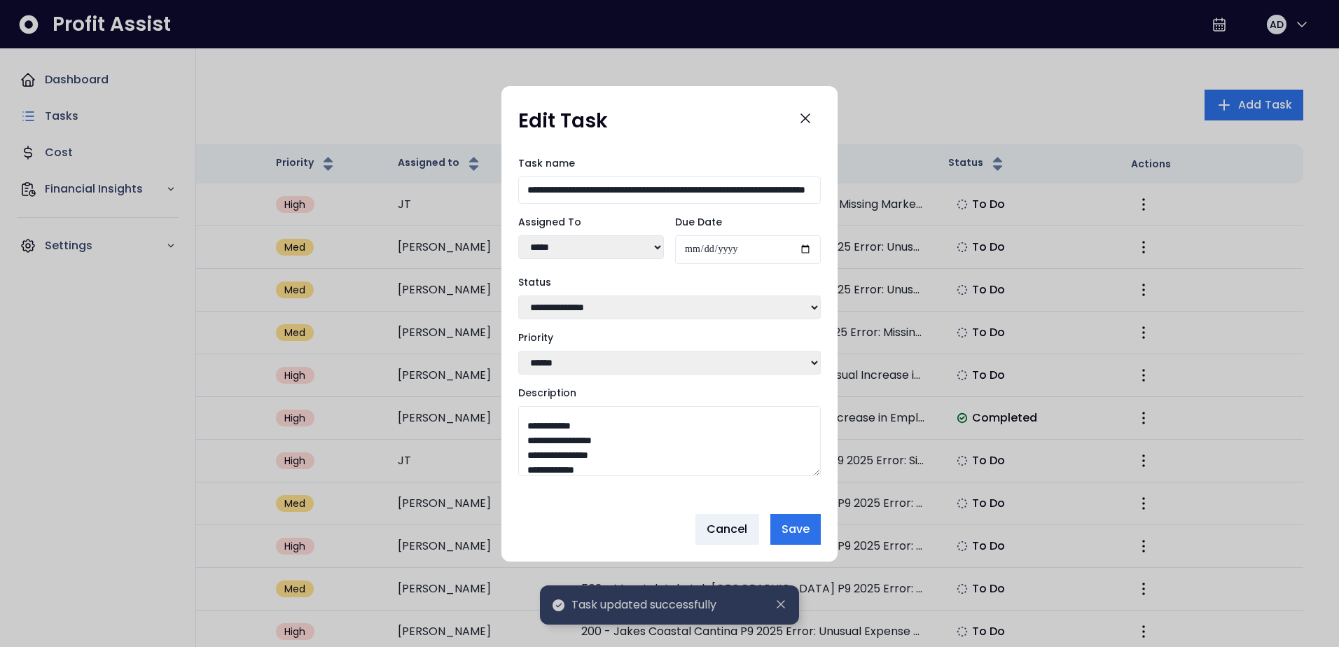
scroll to position [70, 0]
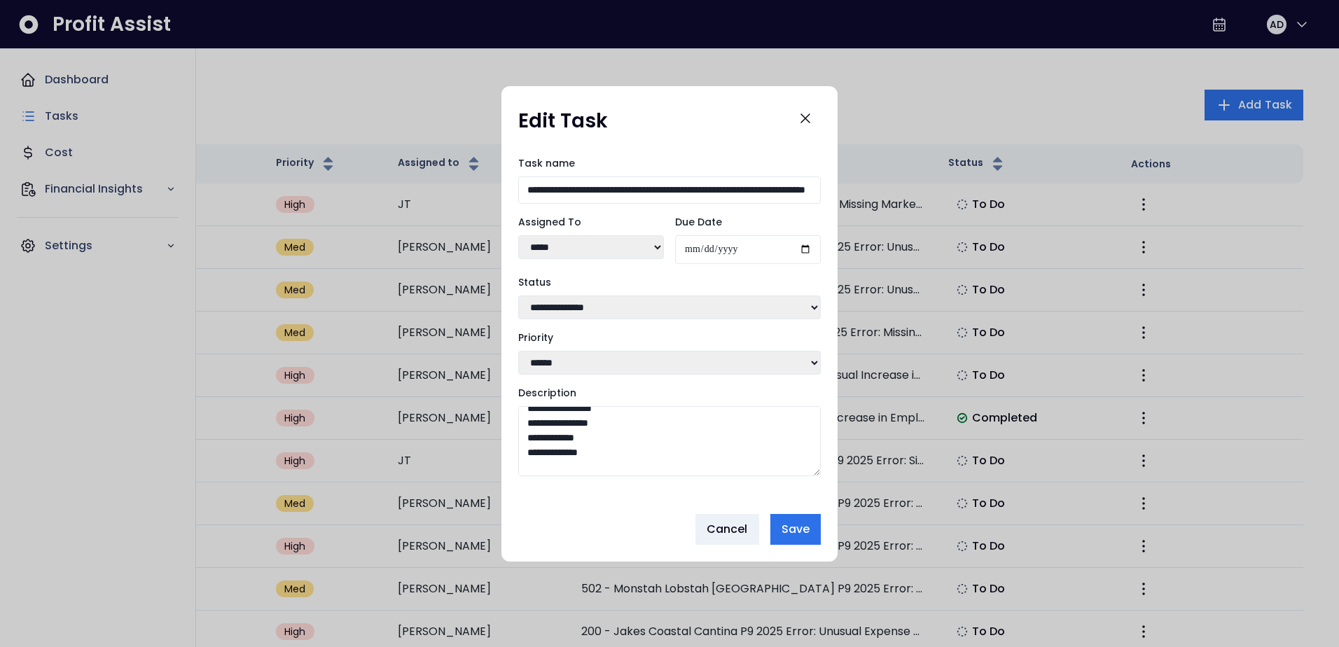
click at [636, 457] on textarea "**********" at bounding box center [669, 441] width 303 height 70
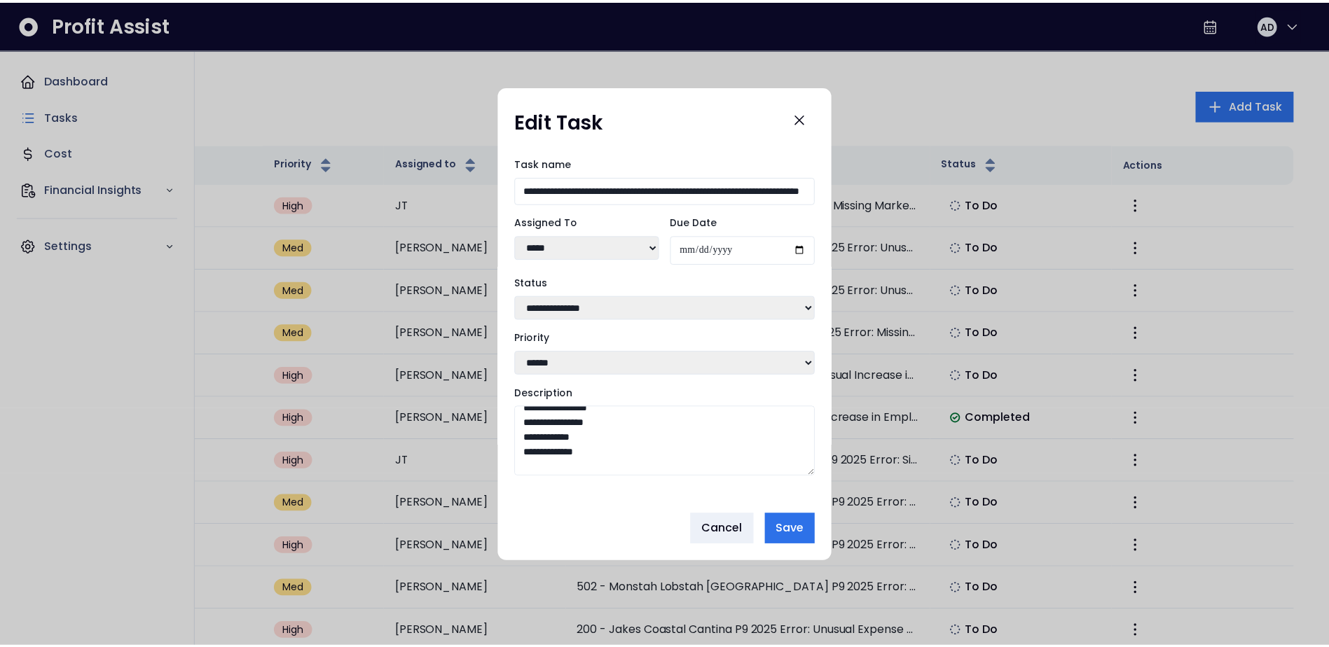
scroll to position [84, 0]
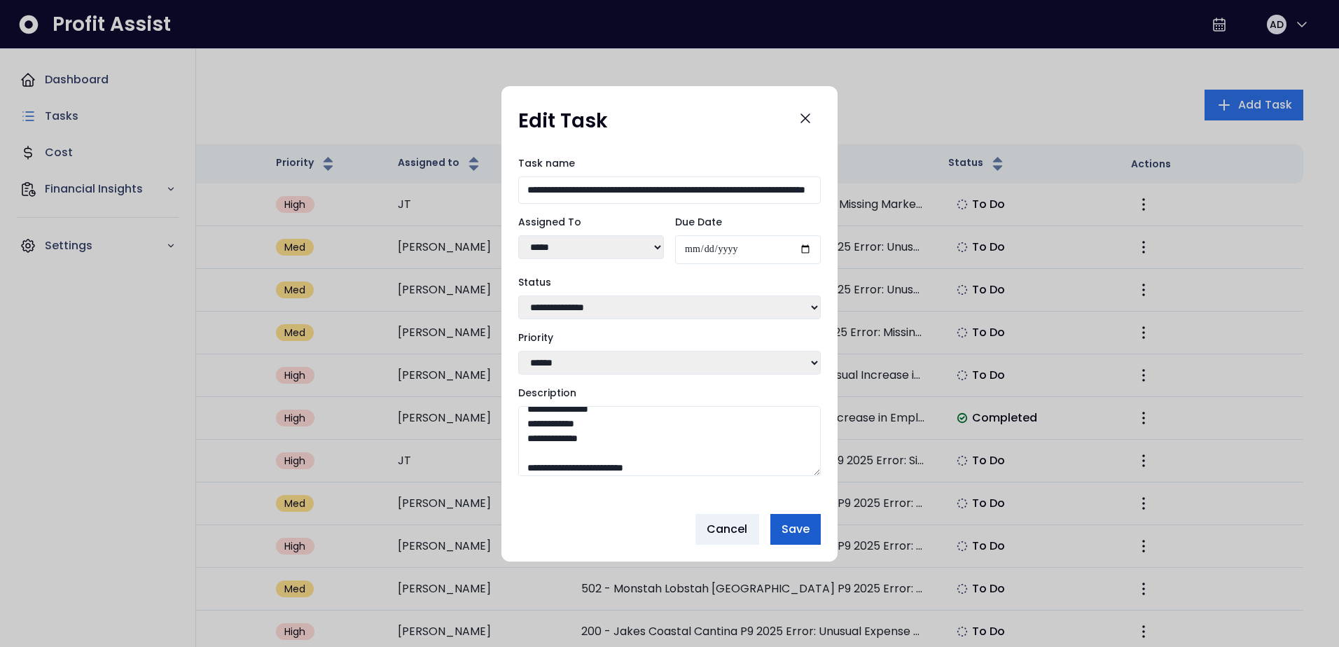
type textarea "**********"
click at [802, 527] on span "Save" at bounding box center [796, 529] width 28 height 17
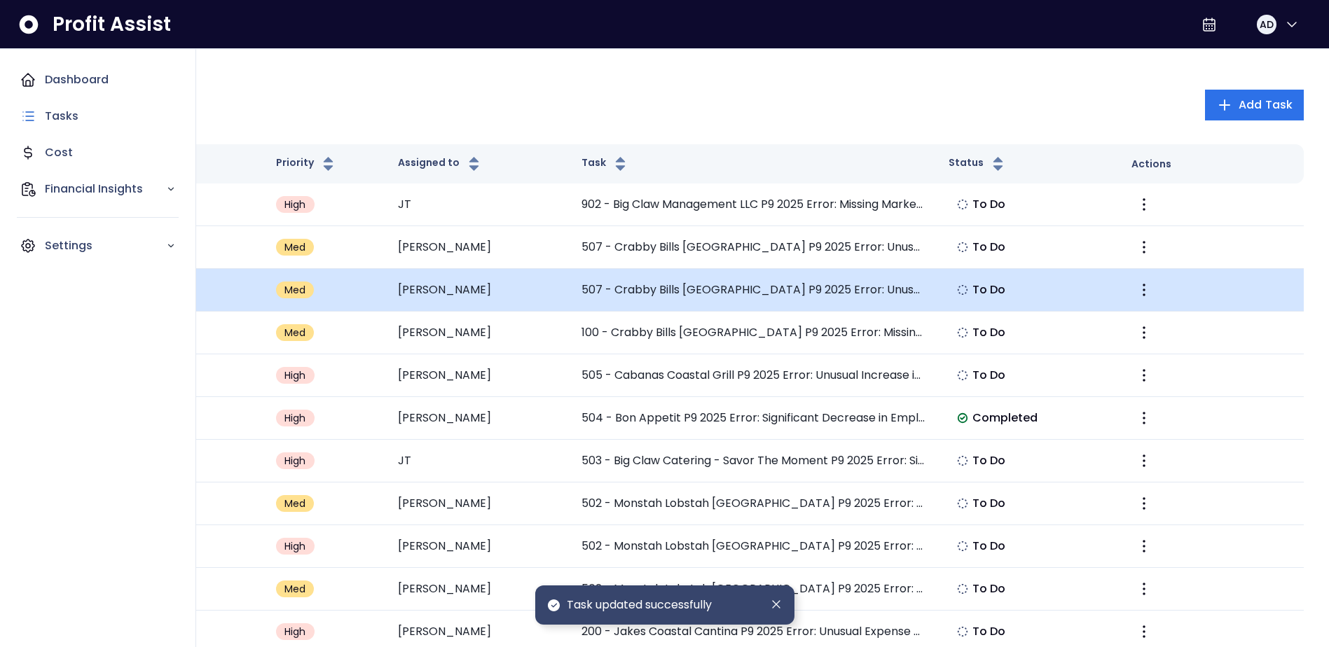
click at [879, 289] on td "507 - Crabby Bills [GEOGRAPHIC_DATA] P9 2025 Error: Unusual Lasso Discount Incr…" at bounding box center [753, 290] width 367 height 43
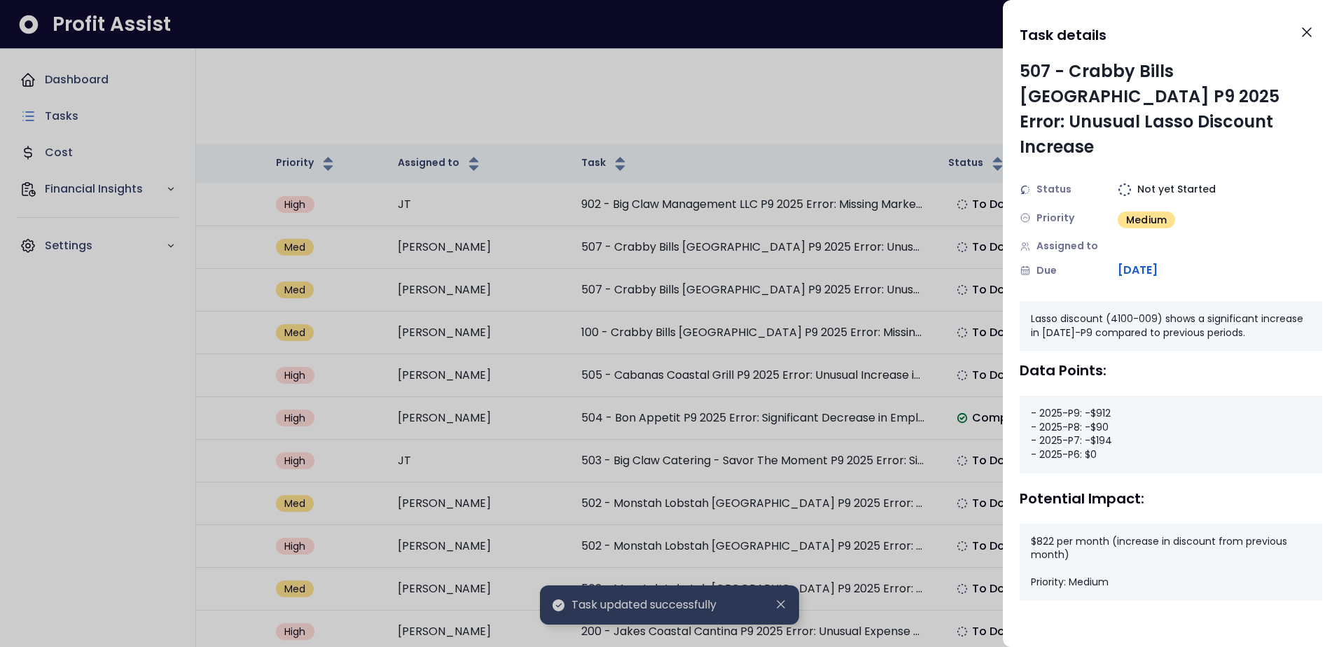
click at [937, 78] on div at bounding box center [669, 323] width 1339 height 647
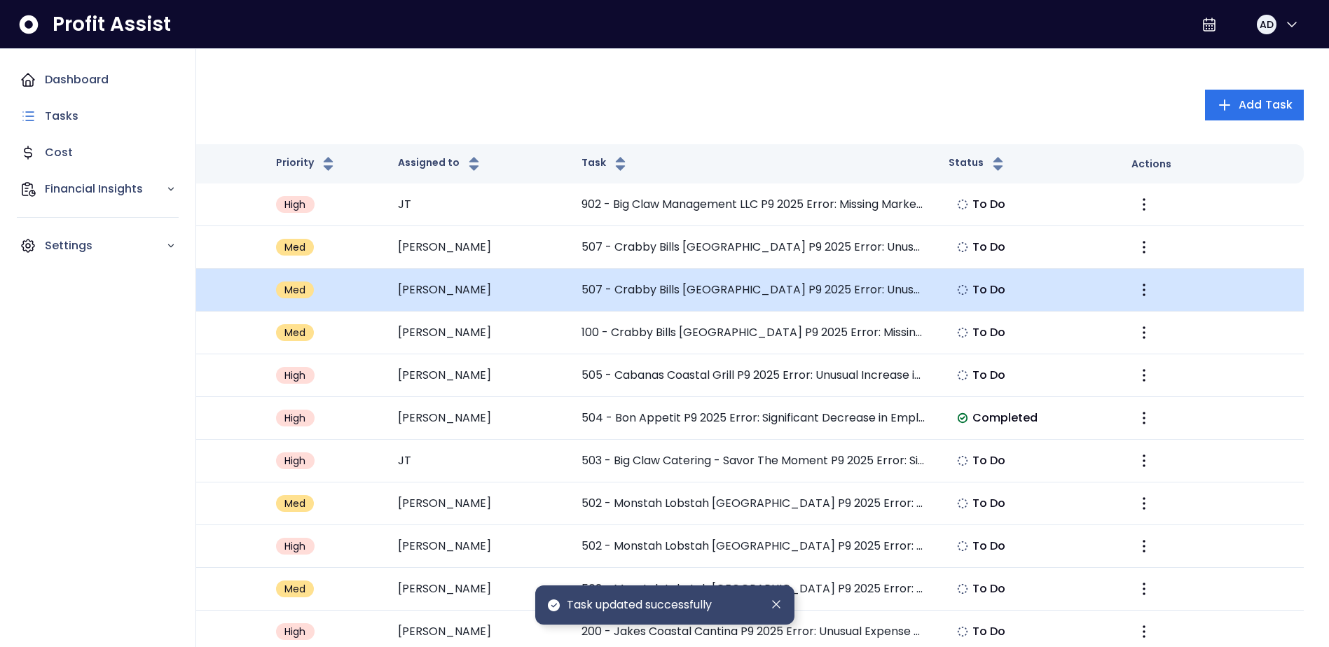
click at [805, 305] on td "507 - Crabby Bills [GEOGRAPHIC_DATA] P9 2025 Error: Unusual Lasso Discount Incr…" at bounding box center [753, 290] width 367 height 43
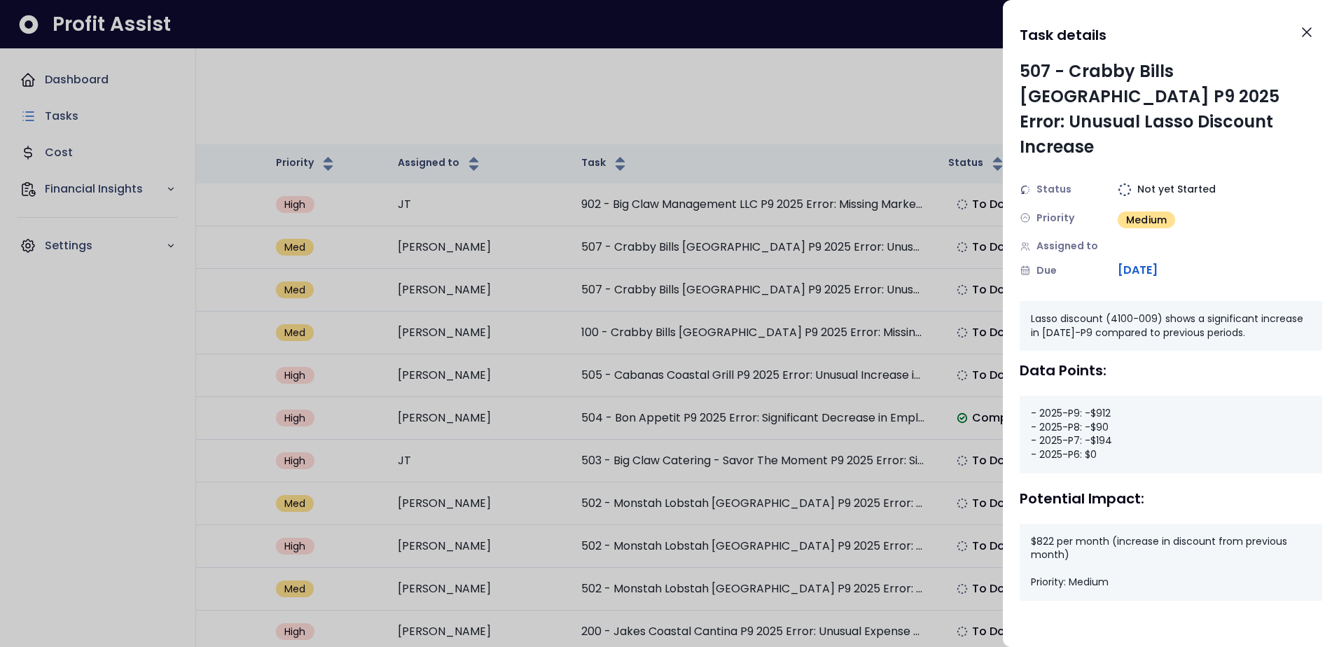
click at [873, 321] on div at bounding box center [669, 323] width 1339 height 647
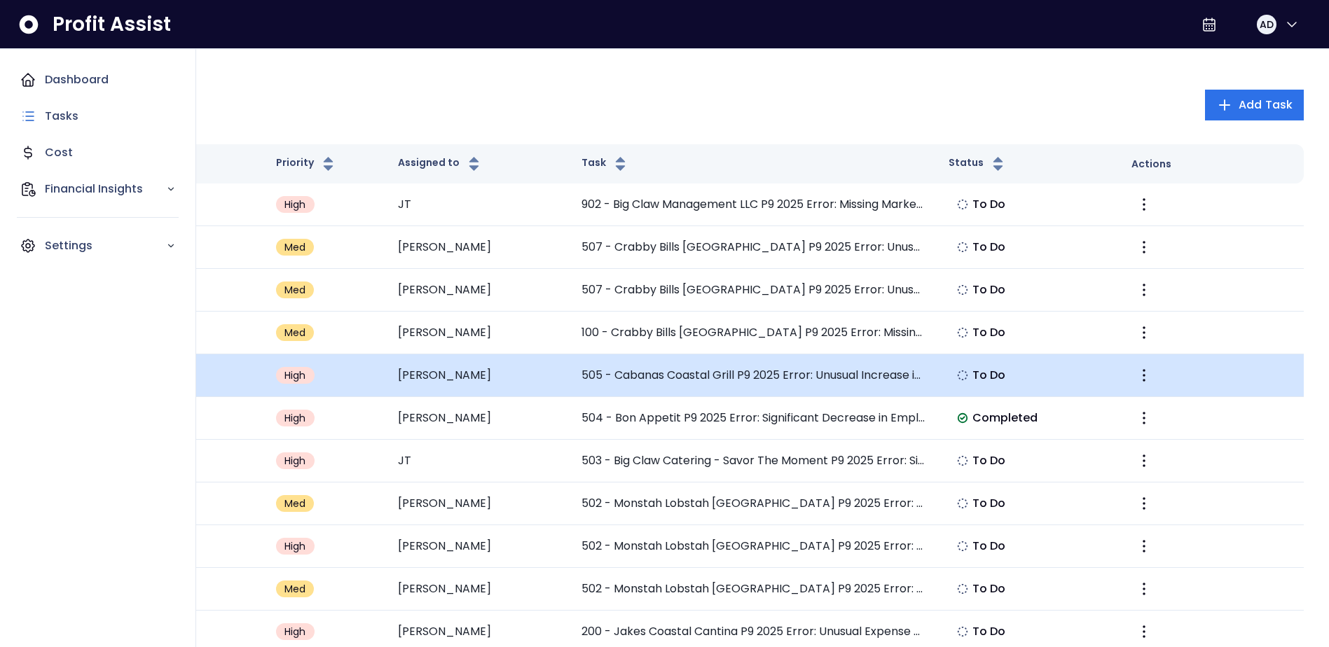
click at [796, 363] on td "505 - Cabanas Coastal Grill P9 2025 Error: Unusual Increase in Smallwares Expen…" at bounding box center [753, 375] width 367 height 43
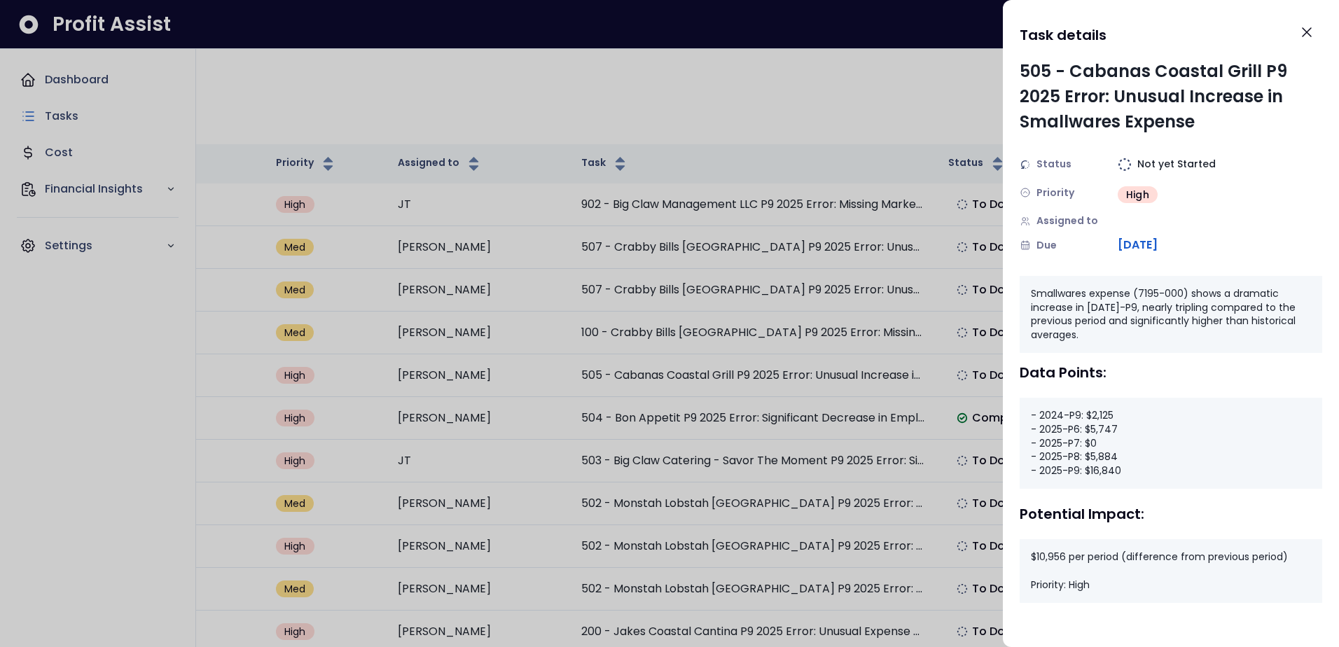
click at [875, 136] on div at bounding box center [669, 323] width 1339 height 647
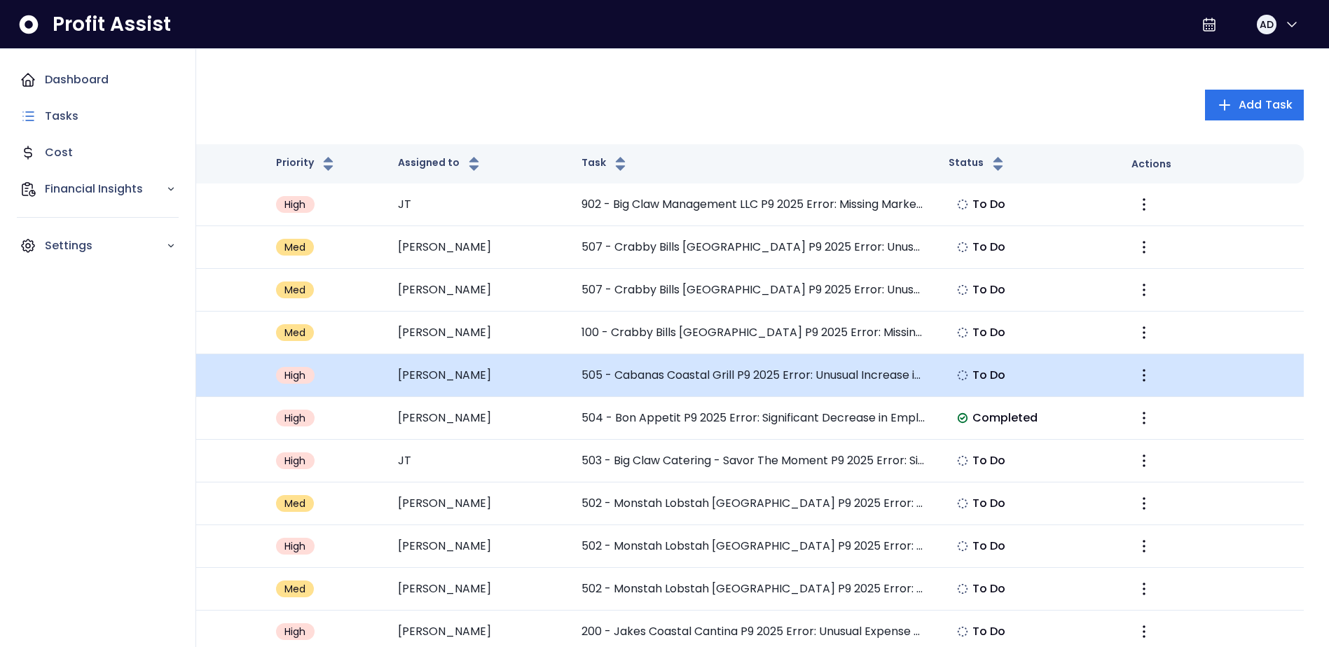
click at [712, 384] on td "505 - Cabanas Coastal Grill P9 2025 Error: Unusual Increase in Smallwares Expen…" at bounding box center [753, 375] width 367 height 43
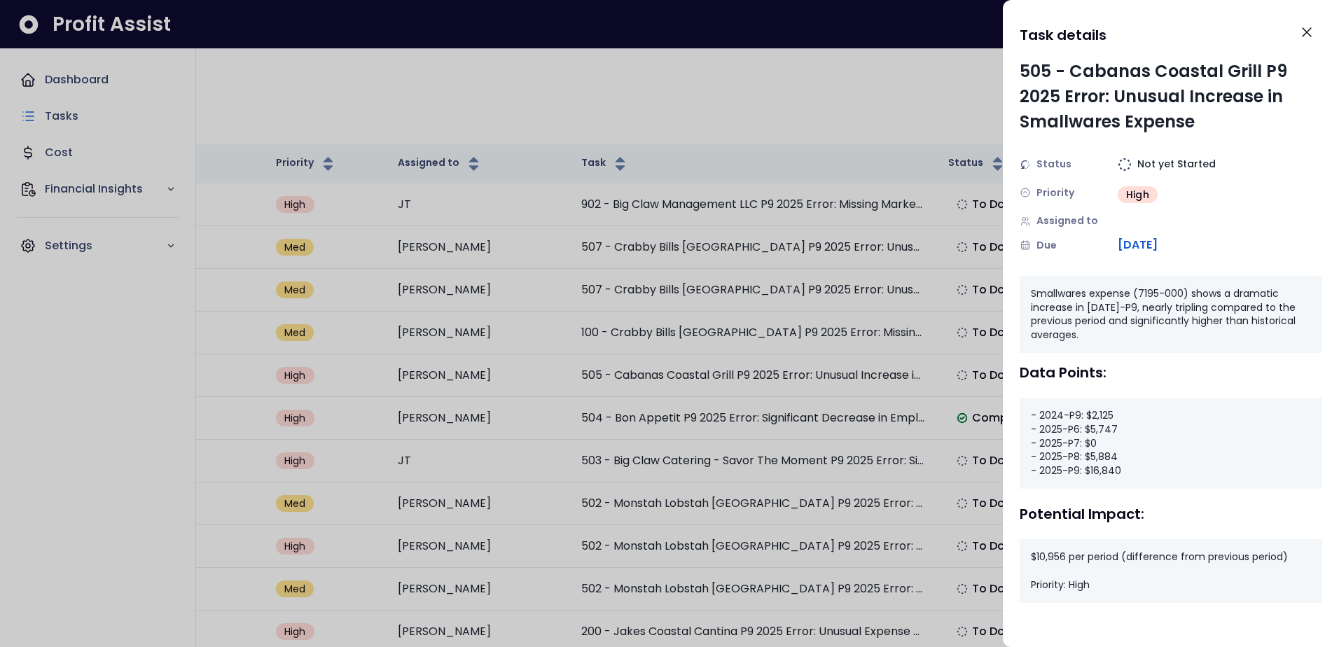
click at [654, 50] on div at bounding box center [669, 323] width 1339 height 647
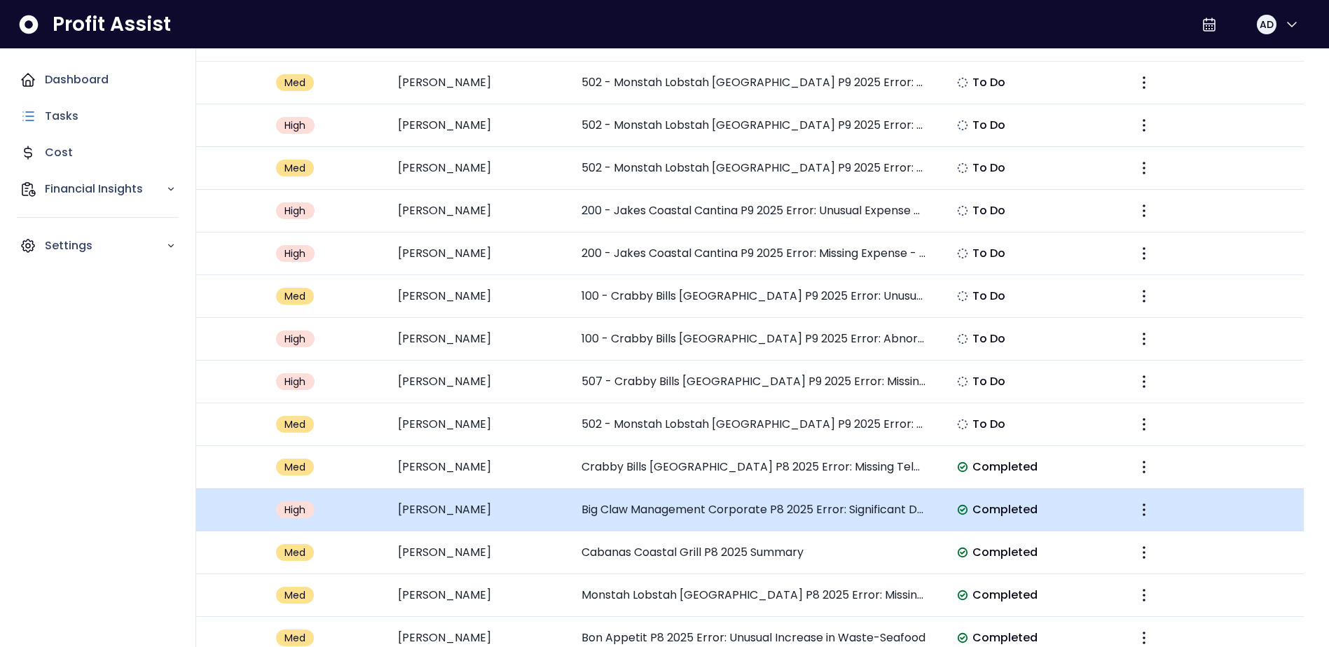
scroll to position [420, 0]
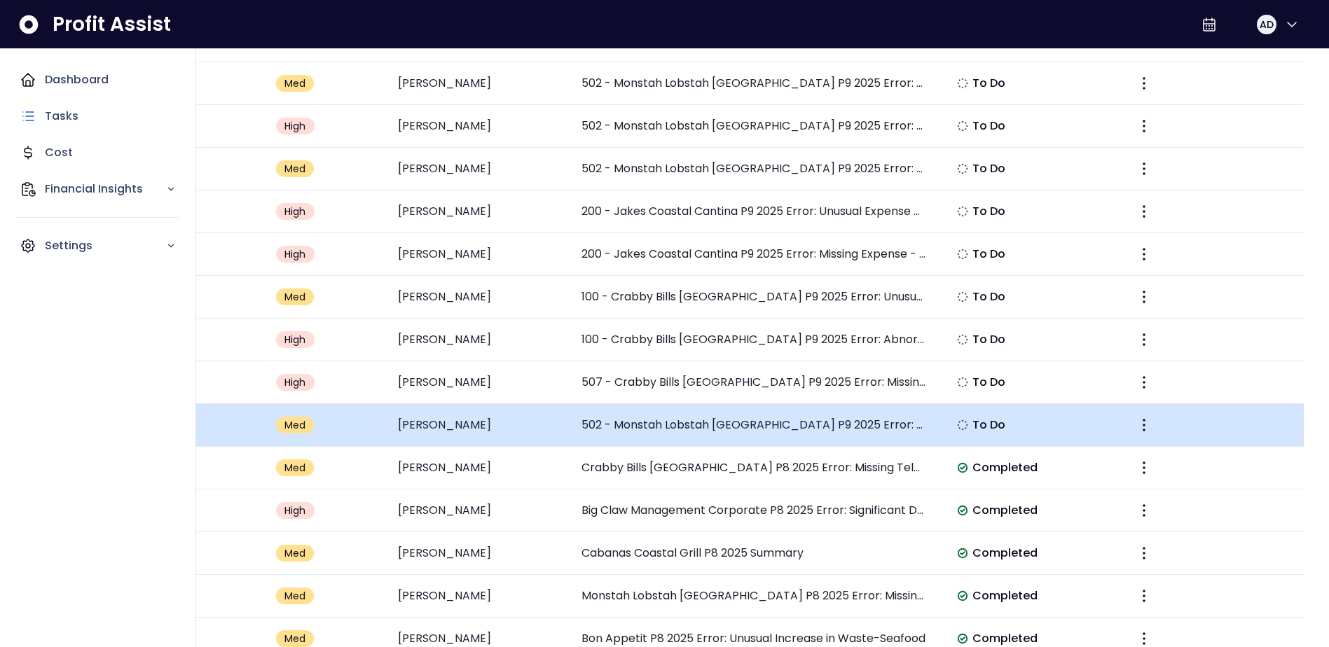
click at [818, 430] on td "502 - Monstah Lobstah [GEOGRAPHIC_DATA] P9 2025 Error: Unusual Employee Benefits" at bounding box center [753, 425] width 367 height 43
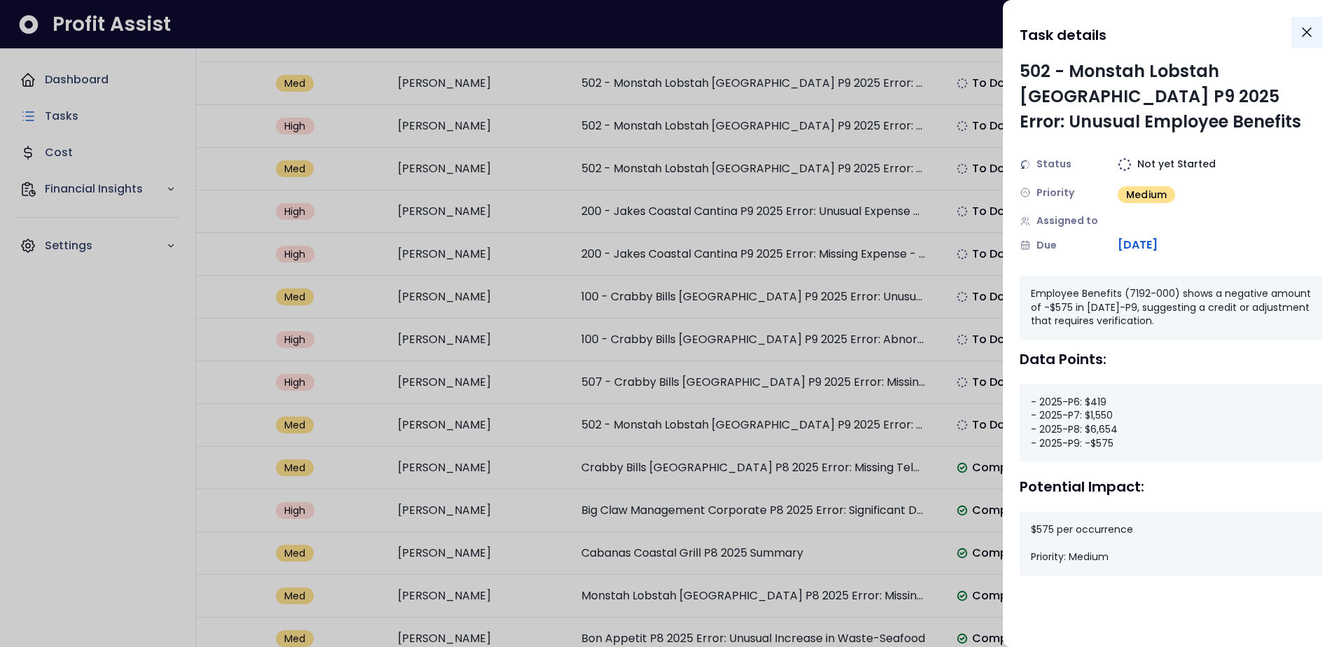
click at [1307, 27] on icon "Close" at bounding box center [1306, 32] width 17 height 17
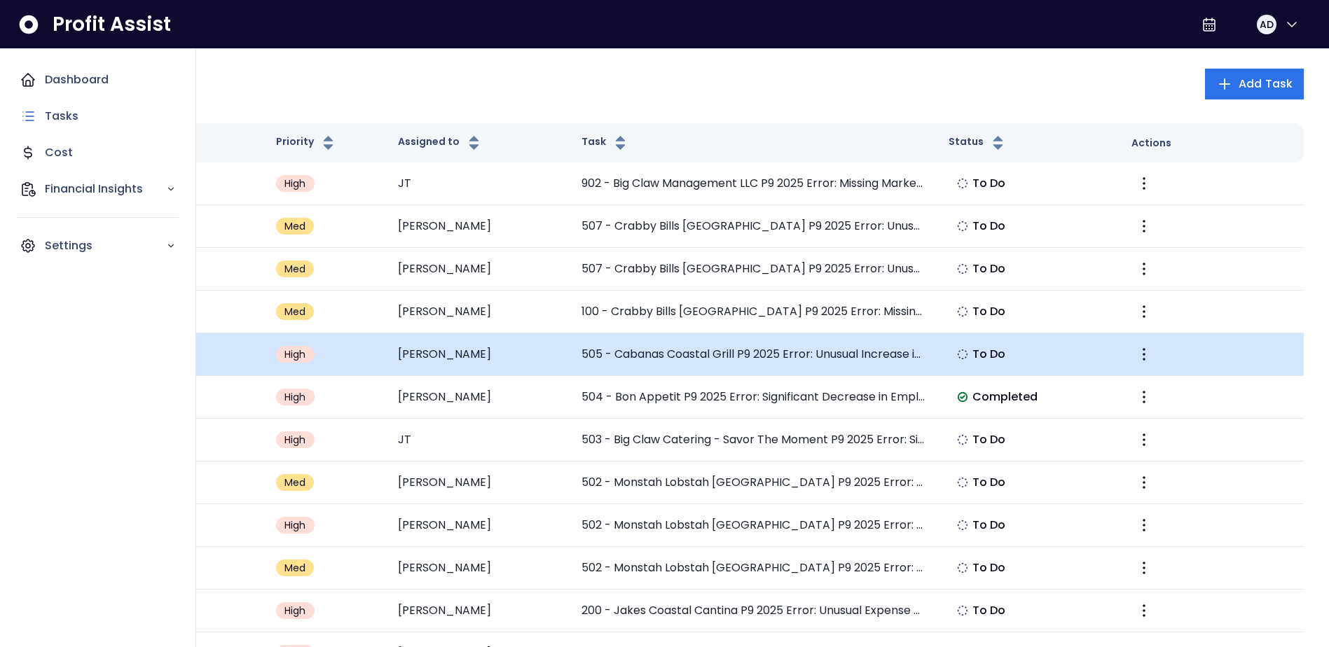
scroll to position [0, 0]
